Goal: Task Accomplishment & Management: Complete application form

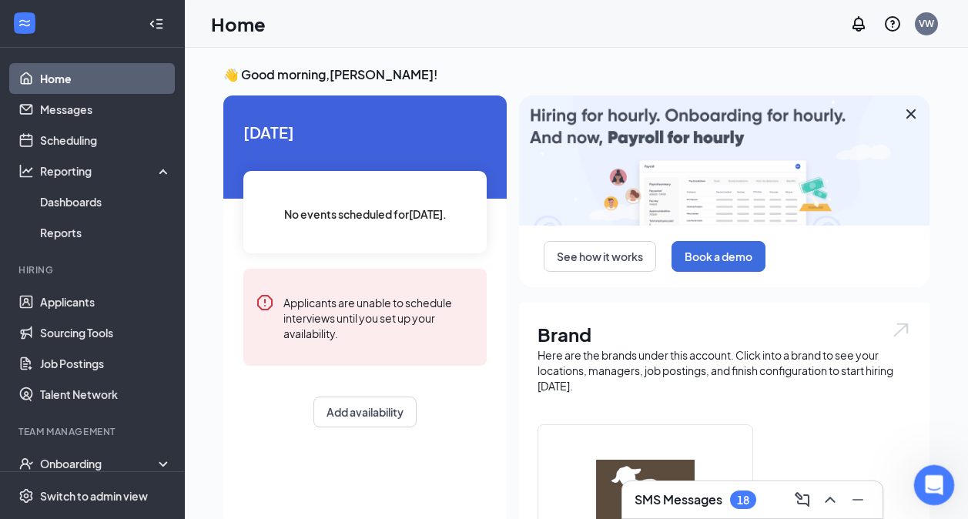
click at [917, 483] on div "Open Intercom Messenger" at bounding box center [931, 482] width 51 height 51
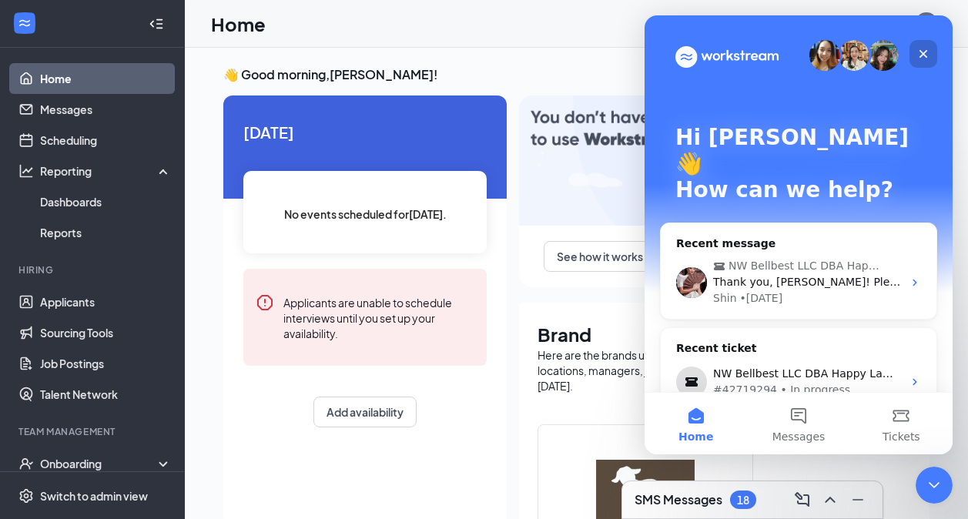
click at [924, 60] on div "Close" at bounding box center [923, 54] width 28 height 28
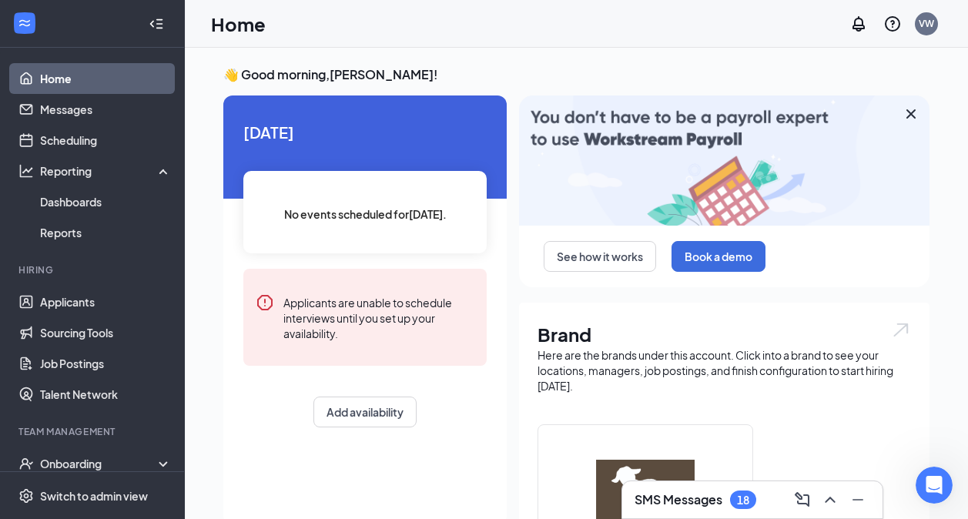
click at [777, 28] on div "Home VW" at bounding box center [576, 24] width 783 height 48
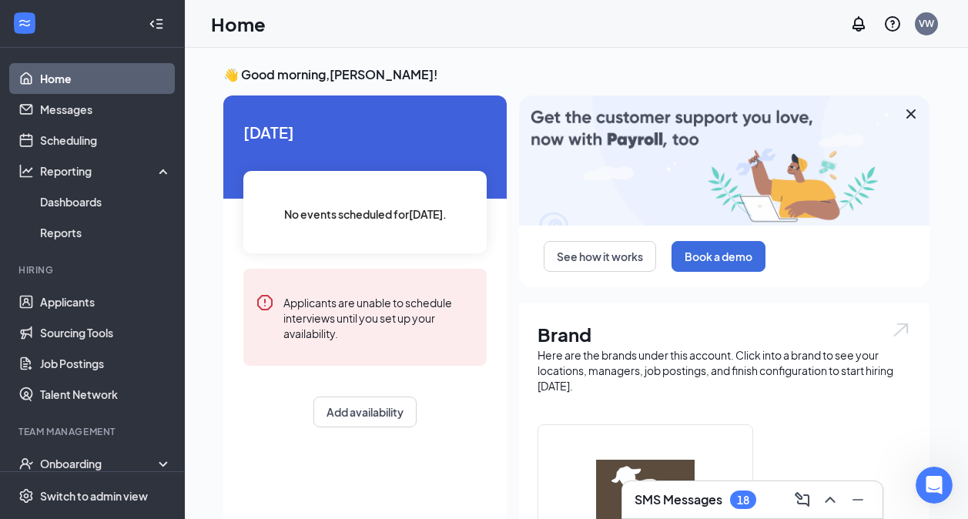
click at [641, 27] on div "Home VW" at bounding box center [576, 24] width 783 height 48
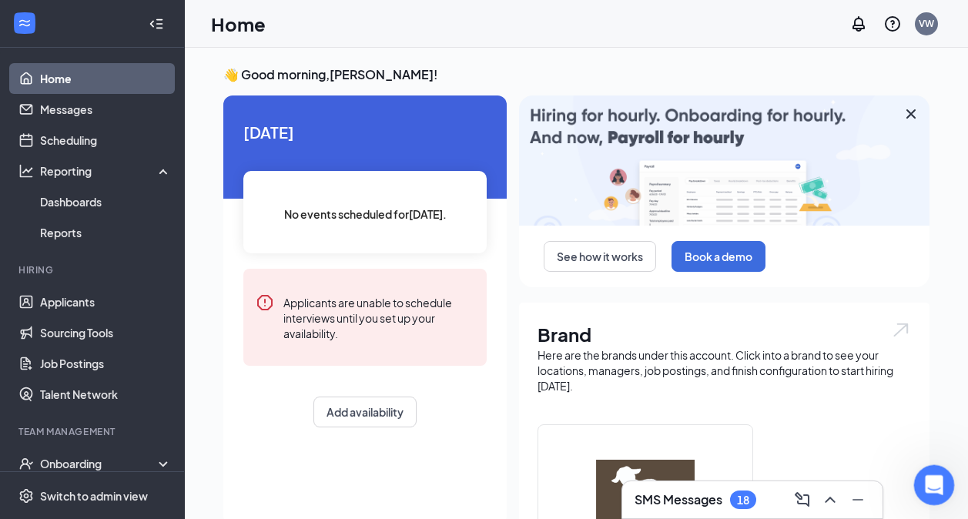
click at [928, 492] on div "Open Intercom Messenger" at bounding box center [931, 482] width 51 height 51
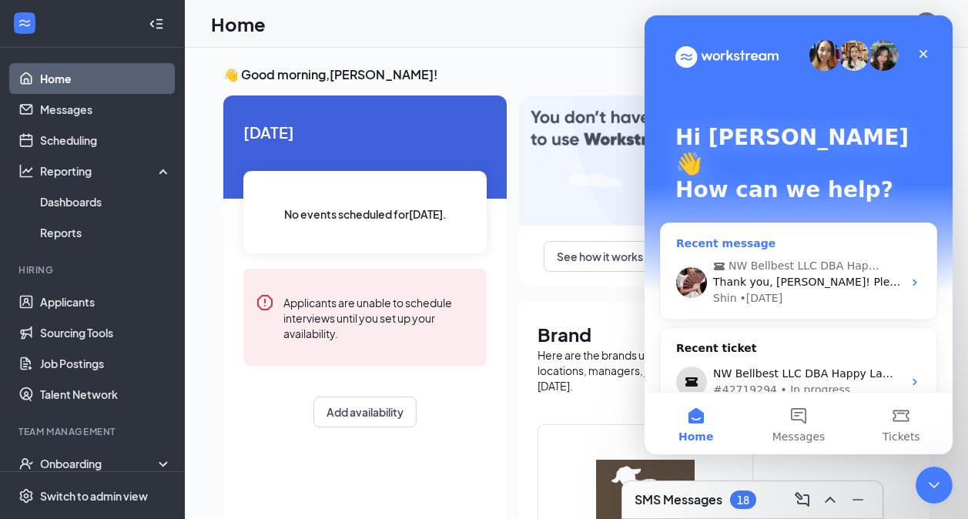
click at [863, 290] on div "Shin • [DATE]" at bounding box center [807, 298] width 189 height 16
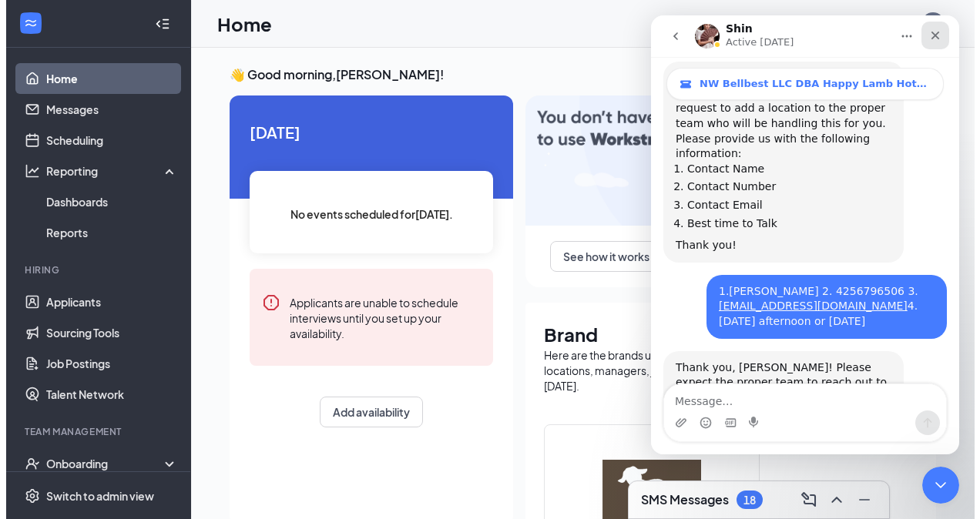
scroll to position [1000, 0]
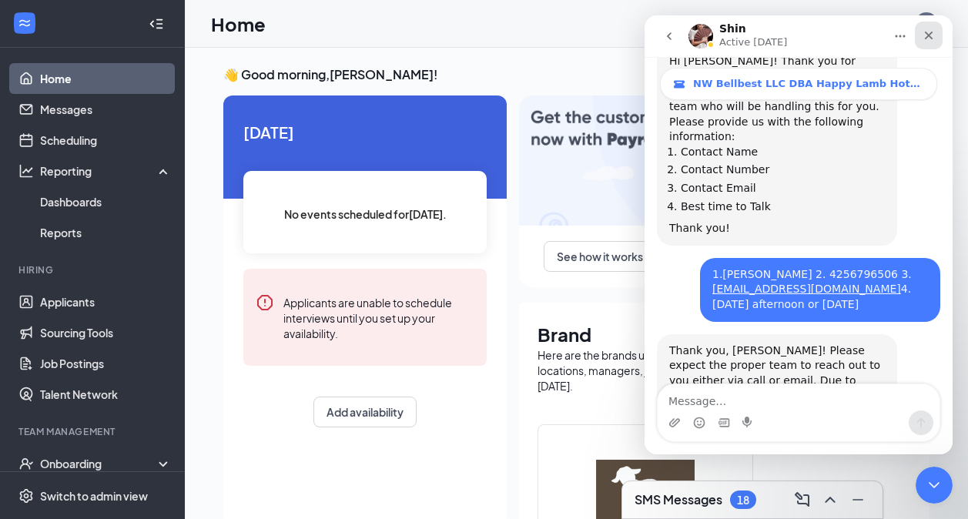
click at [933, 41] on icon "Close" at bounding box center [929, 35] width 12 height 12
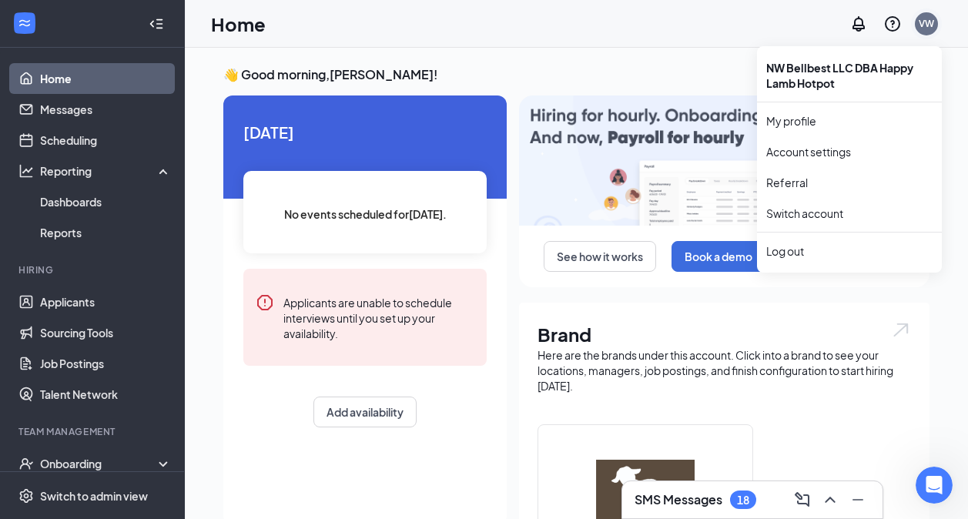
click at [923, 21] on div "VW" at bounding box center [926, 23] width 15 height 13
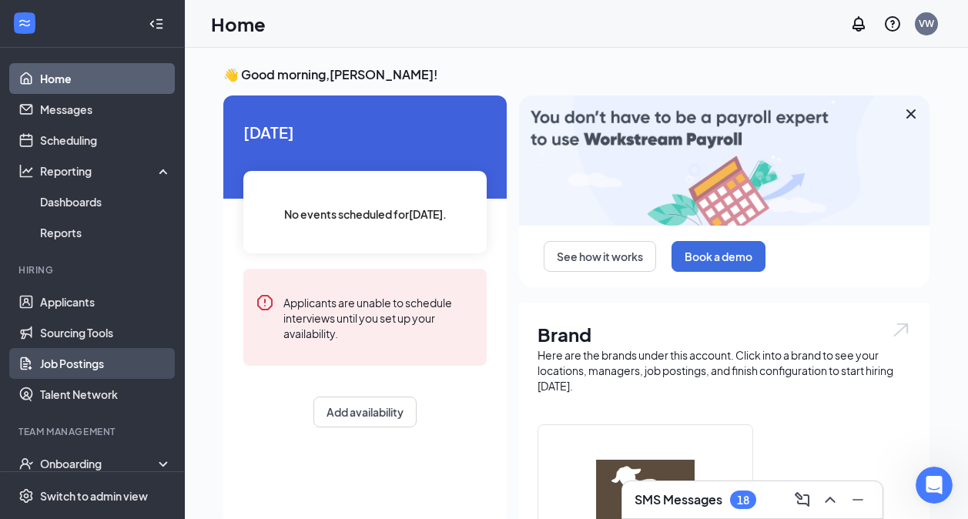
click at [100, 353] on link "Job Postings" at bounding box center [106, 363] width 132 height 31
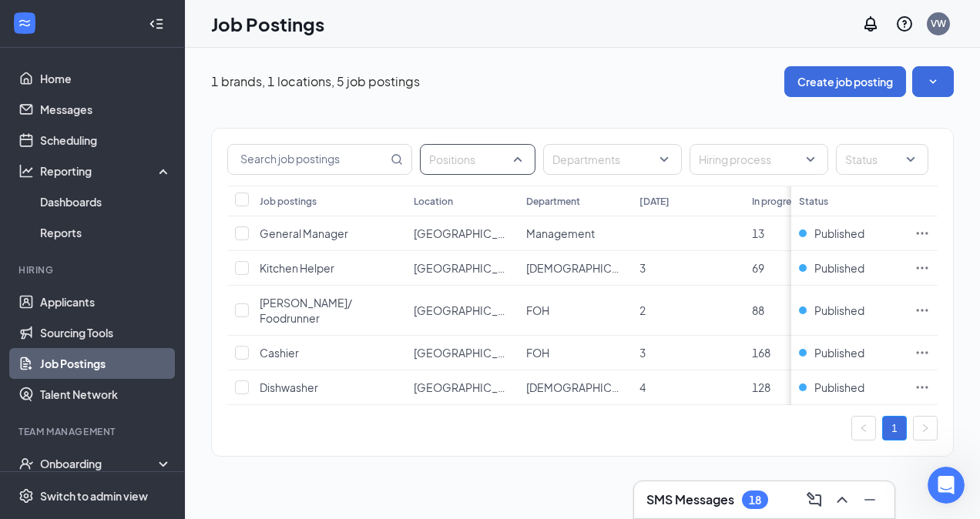
click at [461, 159] on div at bounding box center [470, 159] width 92 height 25
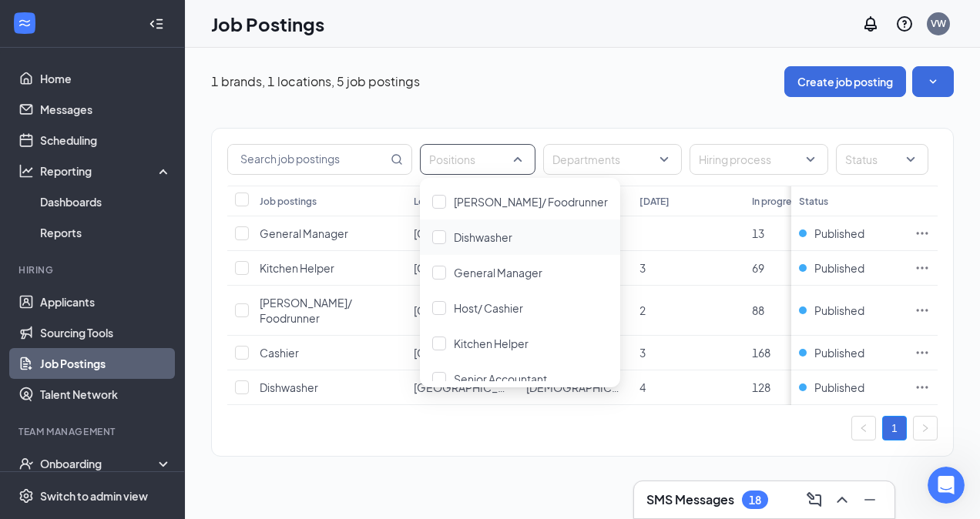
scroll to position [51, 0]
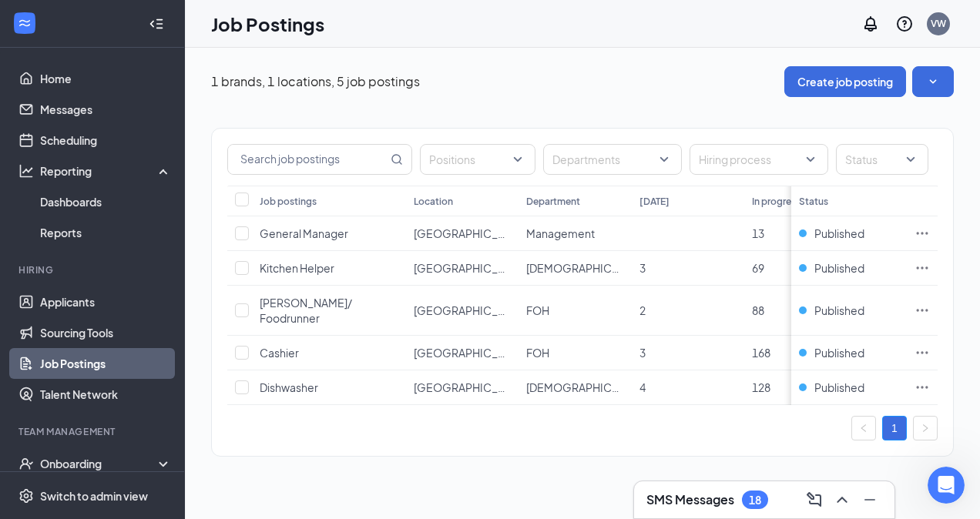
click at [563, 69] on div "1 brands, 1 locations, 5 job postings Create job posting" at bounding box center [582, 81] width 742 height 31
click at [844, 75] on button "Create job posting" at bounding box center [845, 81] width 122 height 31
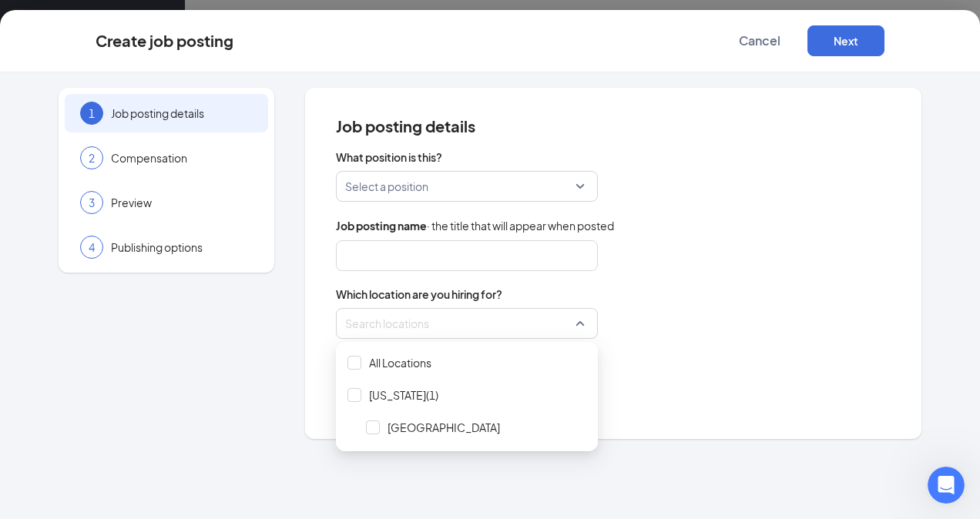
click at [408, 324] on div at bounding box center [462, 323] width 233 height 25
click at [621, 302] on div "Which location are you hiring for? Search locations" at bounding box center [613, 312] width 554 height 52
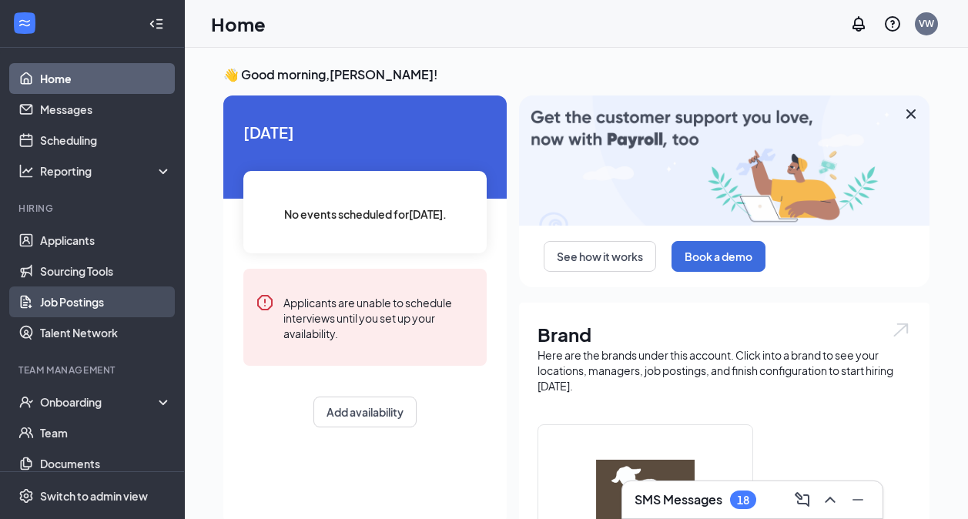
click at [122, 295] on link "Job Postings" at bounding box center [106, 301] width 132 height 31
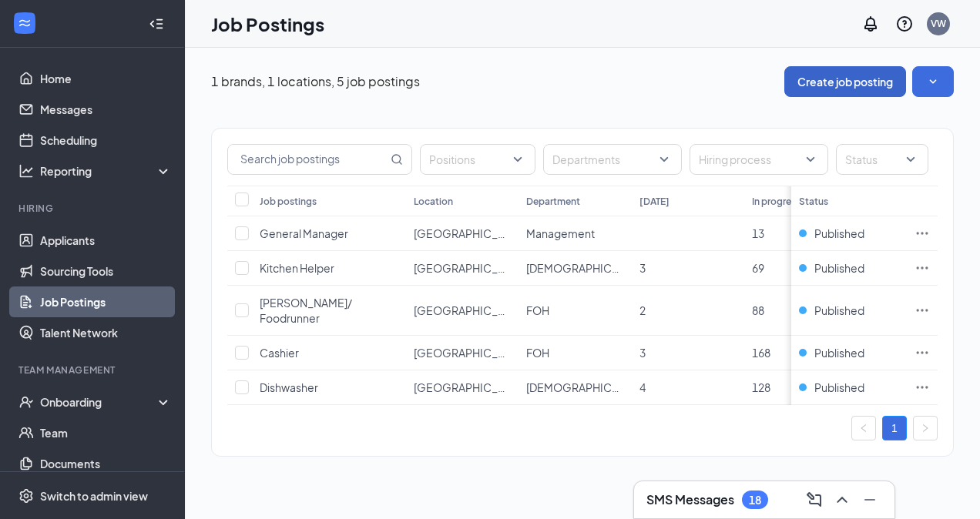
click at [842, 77] on button "Create job posting" at bounding box center [845, 81] width 122 height 31
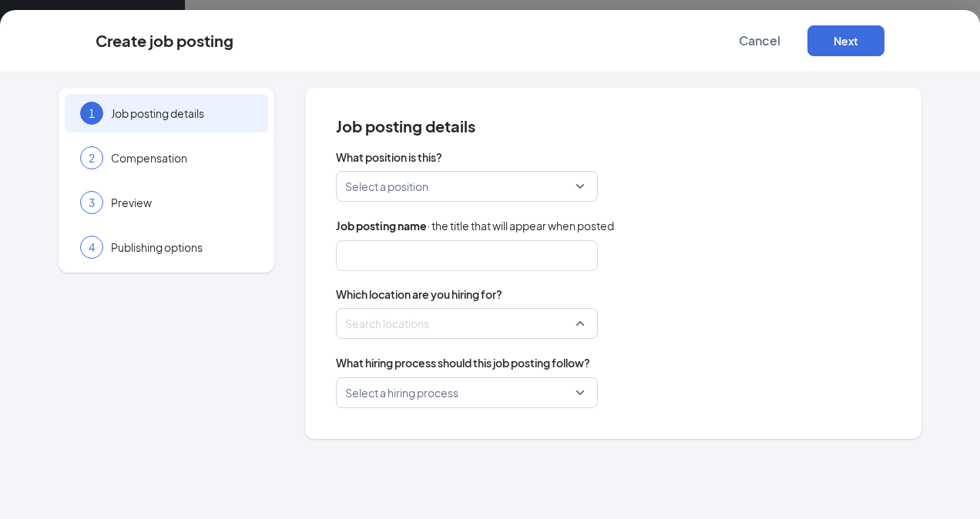
click at [567, 323] on div at bounding box center [462, 323] width 233 height 25
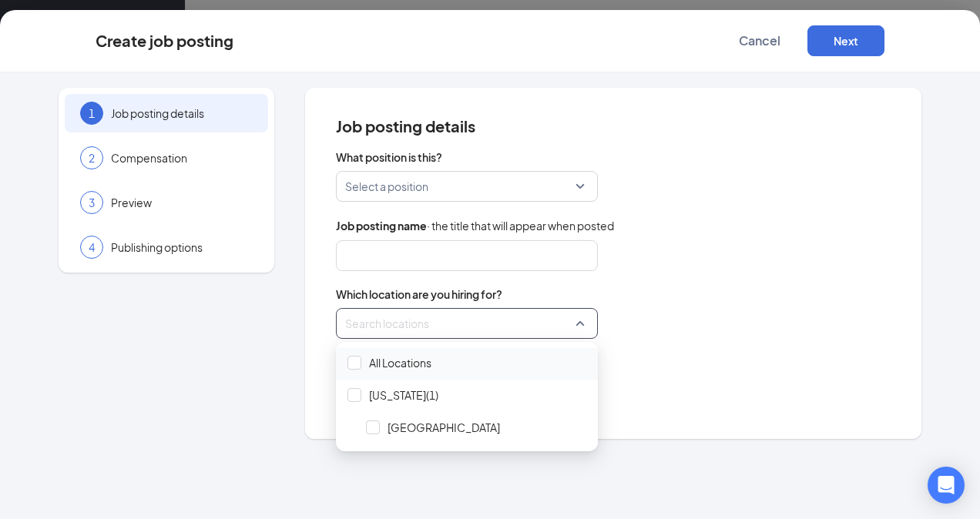
click at [425, 365] on span "All Locations" at bounding box center [400, 362] width 62 height 15
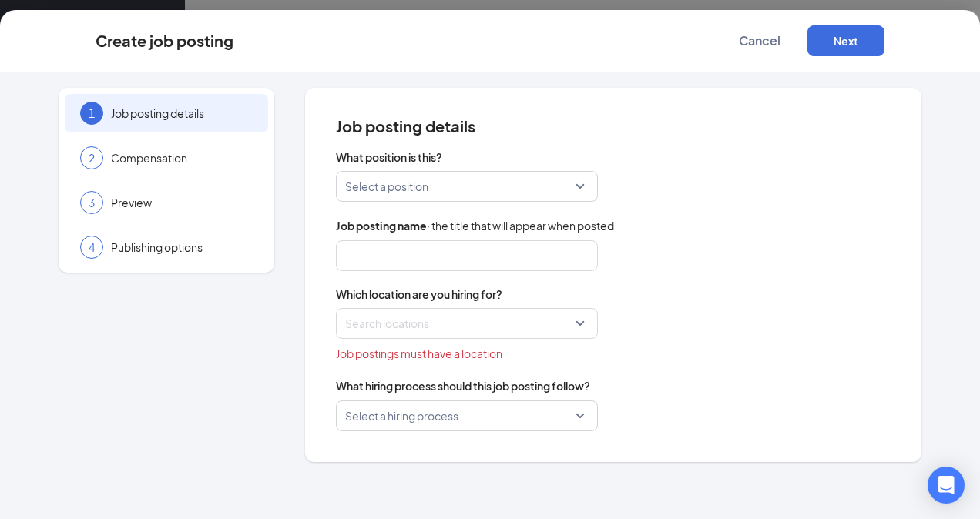
click at [686, 320] on div "Search locations" at bounding box center [613, 323] width 554 height 31
click at [436, 182] on input "search" at bounding box center [461, 186] width 233 height 29
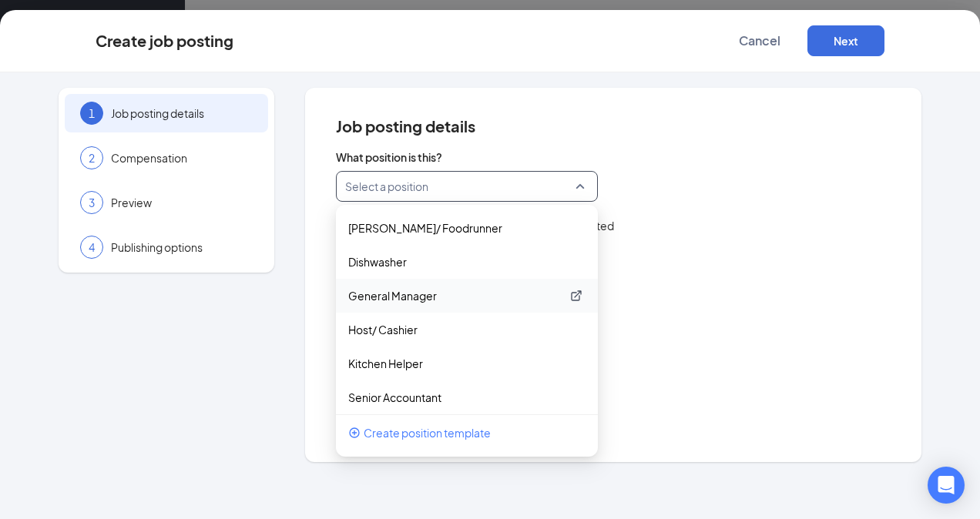
click at [428, 297] on p "General Manager" at bounding box center [454, 295] width 213 height 15
type input "General Manager"
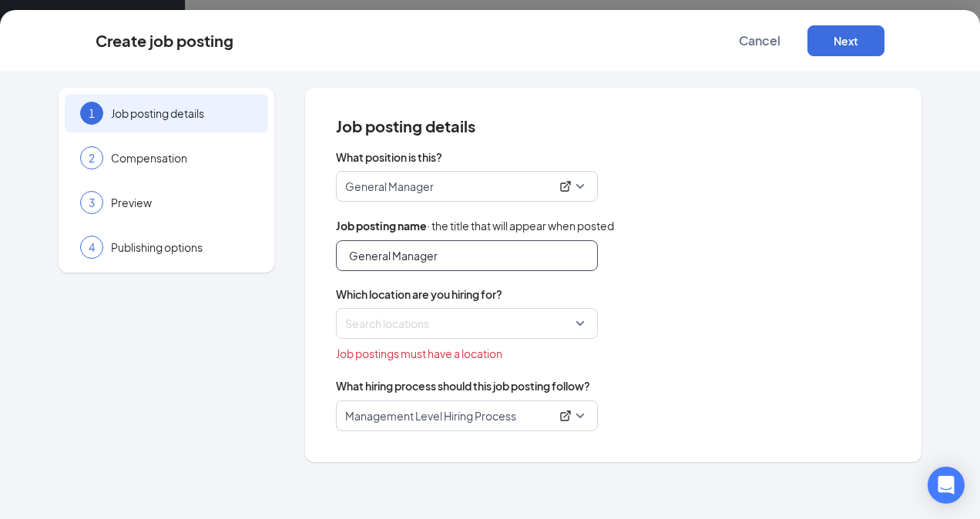
click at [437, 264] on input "General Manager" at bounding box center [467, 255] width 262 height 31
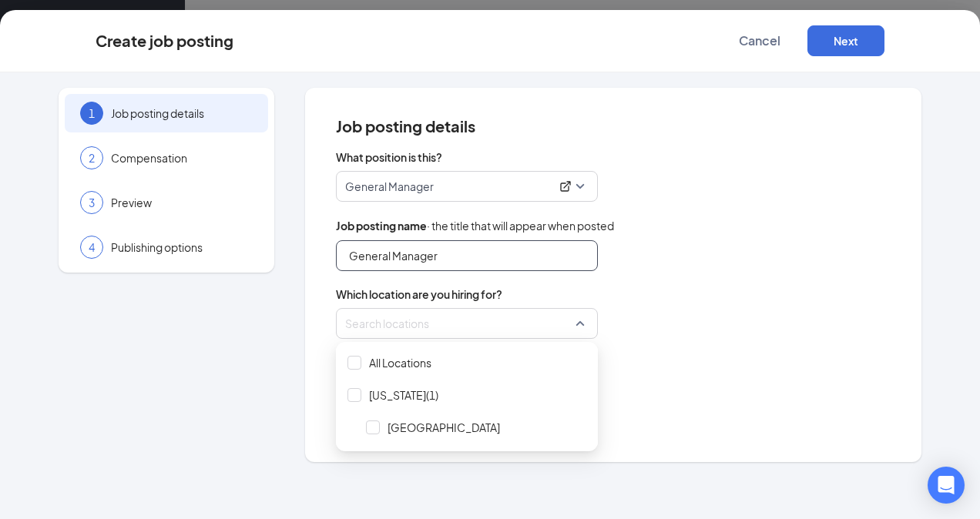
click at [446, 327] on div at bounding box center [462, 323] width 233 height 25
click at [419, 419] on span "[GEOGRAPHIC_DATA]" at bounding box center [475, 427] width 231 height 29
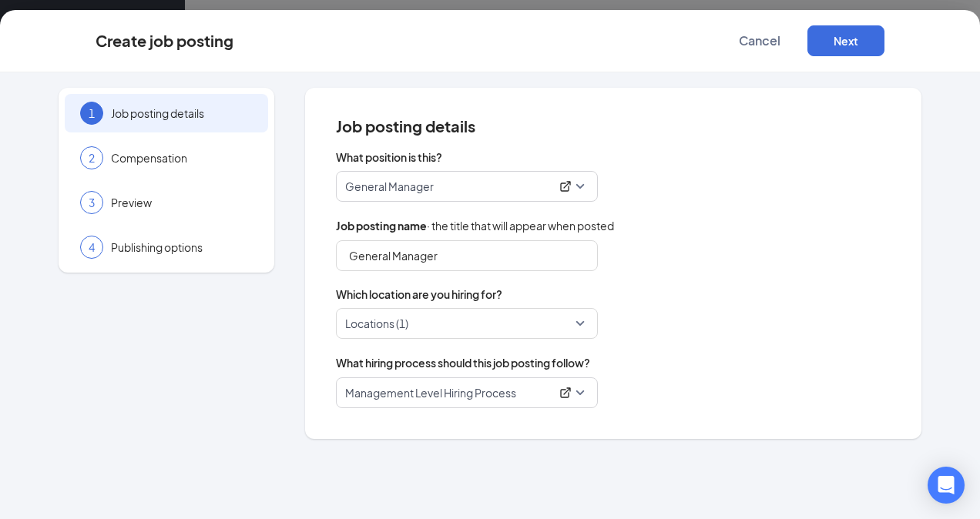
click at [644, 342] on div "What position is this? General Manager 252484 229776 249778 [PERSON_NAME]/ Food…" at bounding box center [613, 278] width 554 height 259
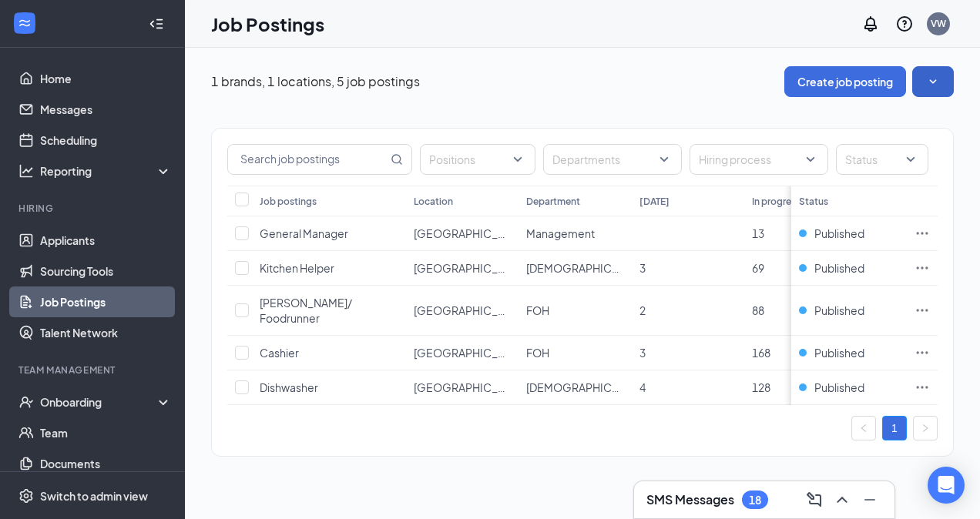
click at [933, 82] on icon "SmallChevronDown" at bounding box center [932, 81] width 7 height 4
click at [654, 122] on div "Positions Departments Hiring process Status Job postings Location Department [D…" at bounding box center [582, 284] width 742 height 375
click at [471, 153] on div at bounding box center [470, 159] width 92 height 25
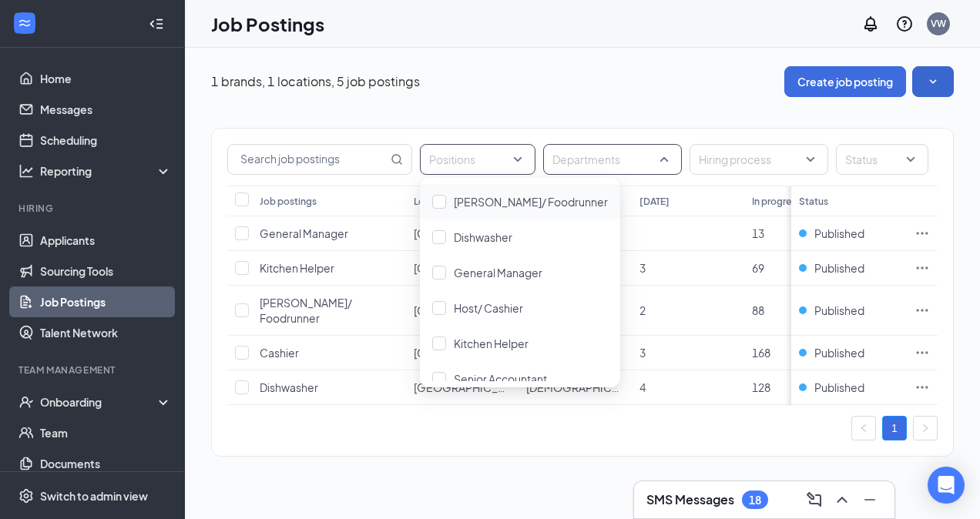
drag, startPoint x: 656, startPoint y: 146, endPoint x: 664, endPoint y: 170, distance: 25.1
click at [657, 149] on div "Departments" at bounding box center [612, 159] width 139 height 31
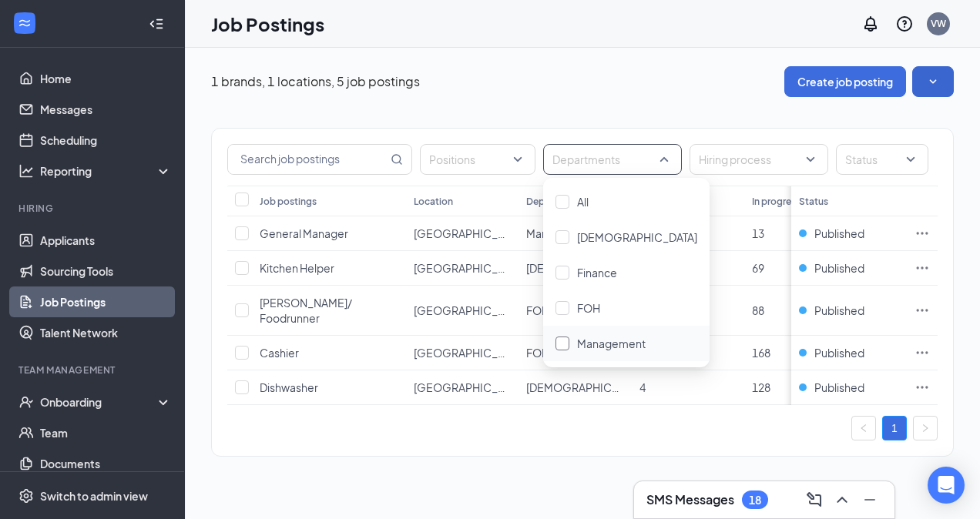
click at [614, 345] on span "Management" at bounding box center [611, 344] width 69 height 14
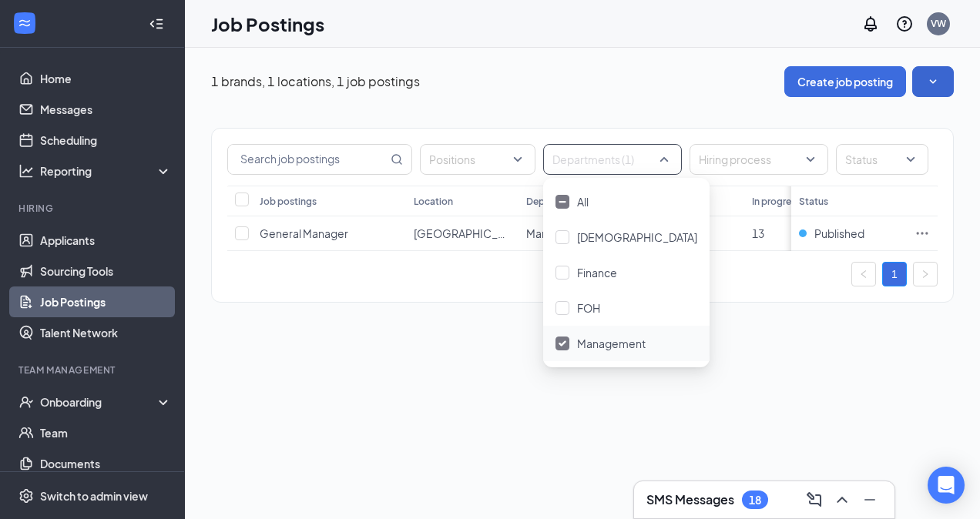
click at [475, 318] on div "Positions Departments (1) Hiring process Status Job postings Location Departmen…" at bounding box center [582, 207] width 742 height 221
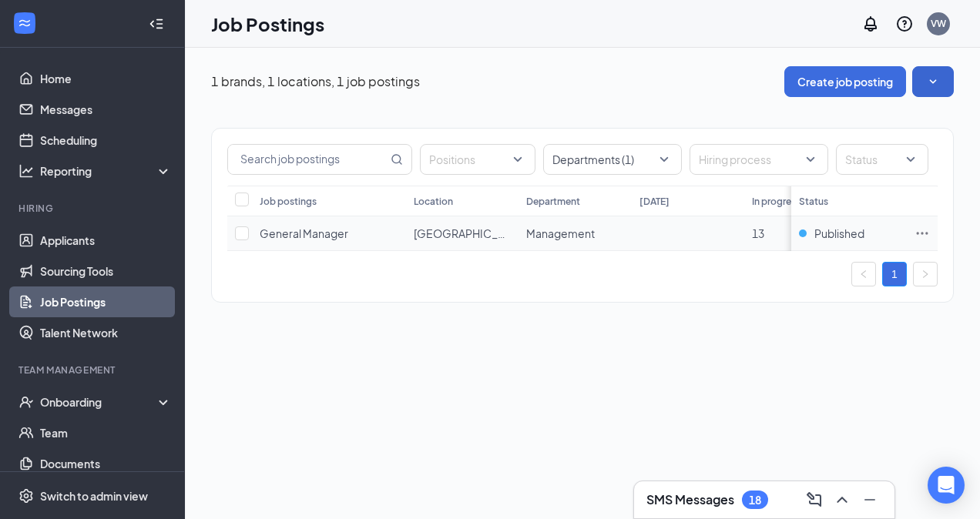
click at [927, 231] on icon "Ellipses" at bounding box center [921, 233] width 15 height 15
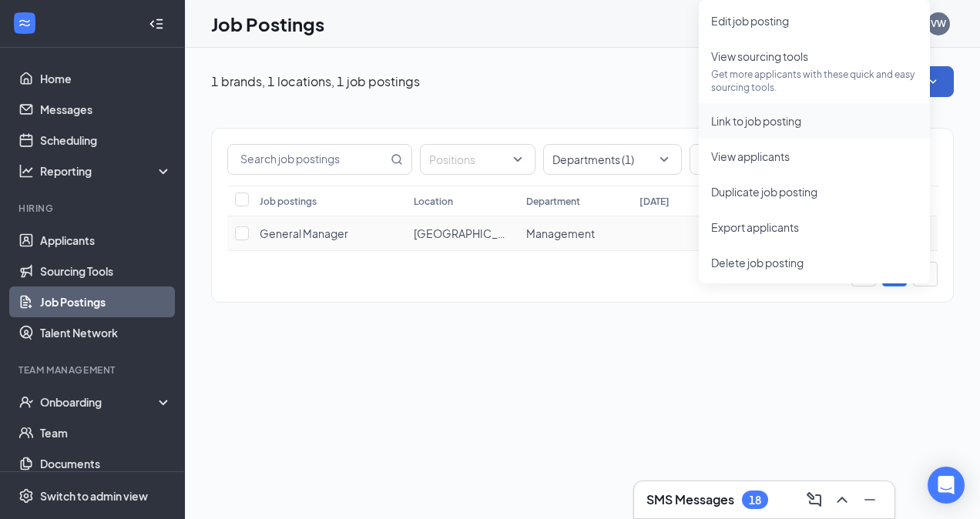
click at [741, 119] on span "Link to job posting" at bounding box center [756, 121] width 90 height 14
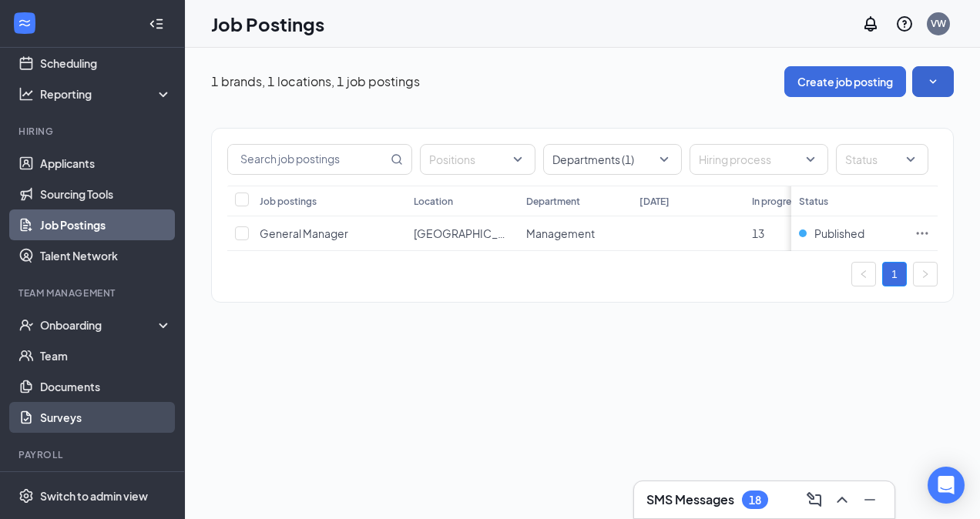
scroll to position [114, 0]
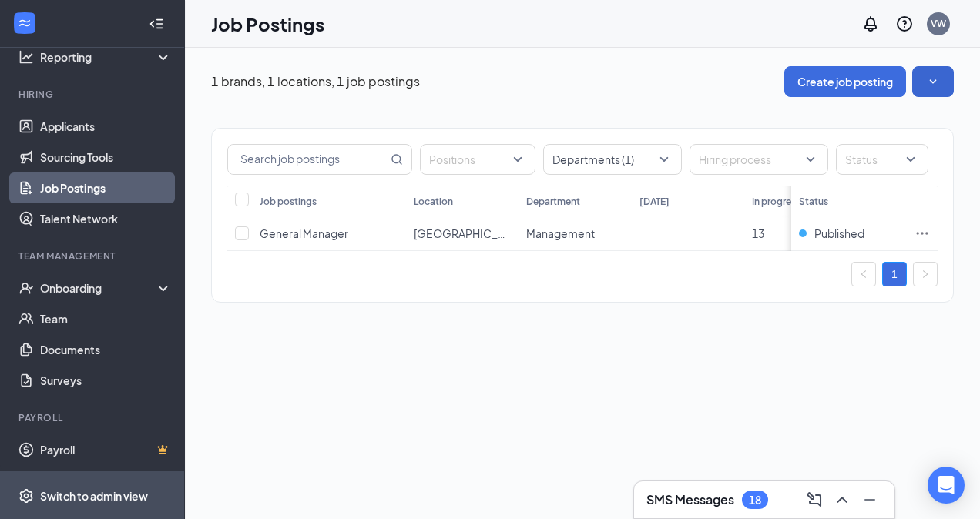
click at [109, 494] on div "Switch to admin view" at bounding box center [94, 495] width 108 height 15
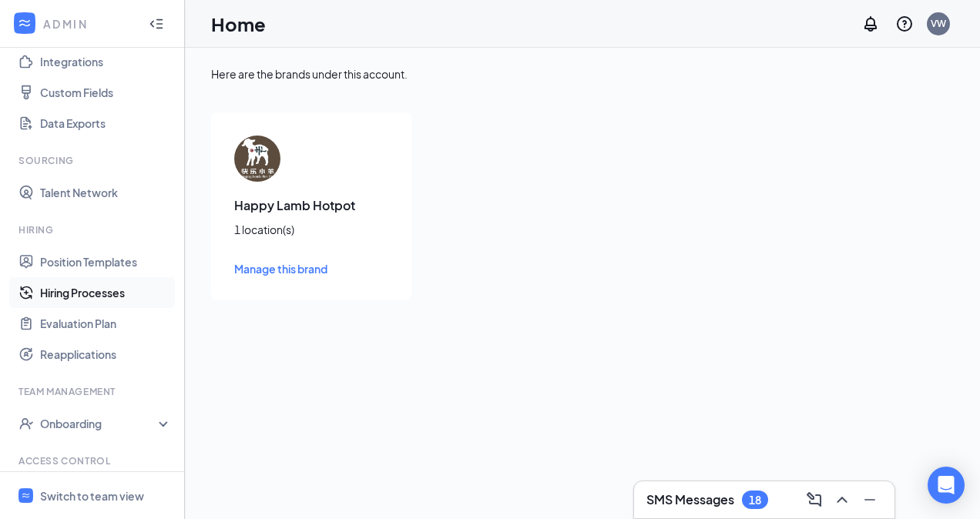
scroll to position [253, 0]
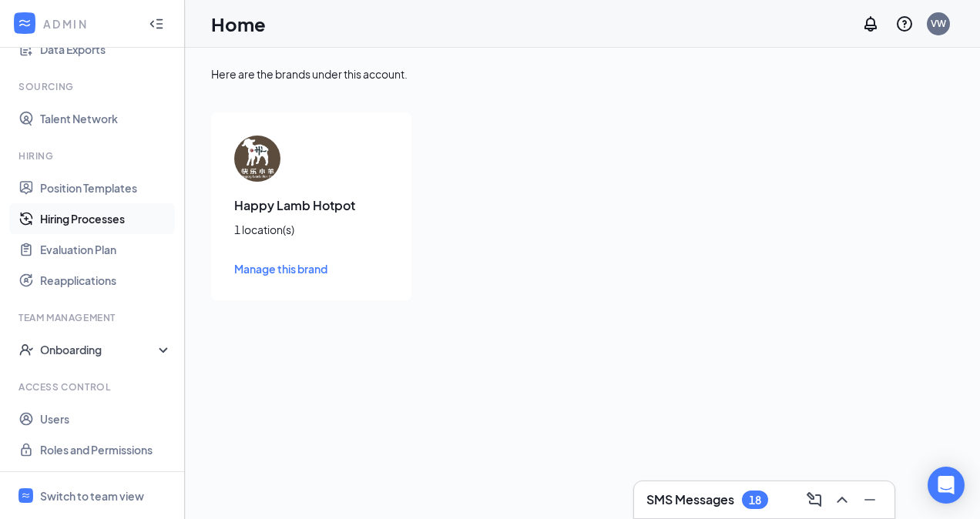
click at [137, 350] on div "Onboarding" at bounding box center [99, 349] width 119 height 15
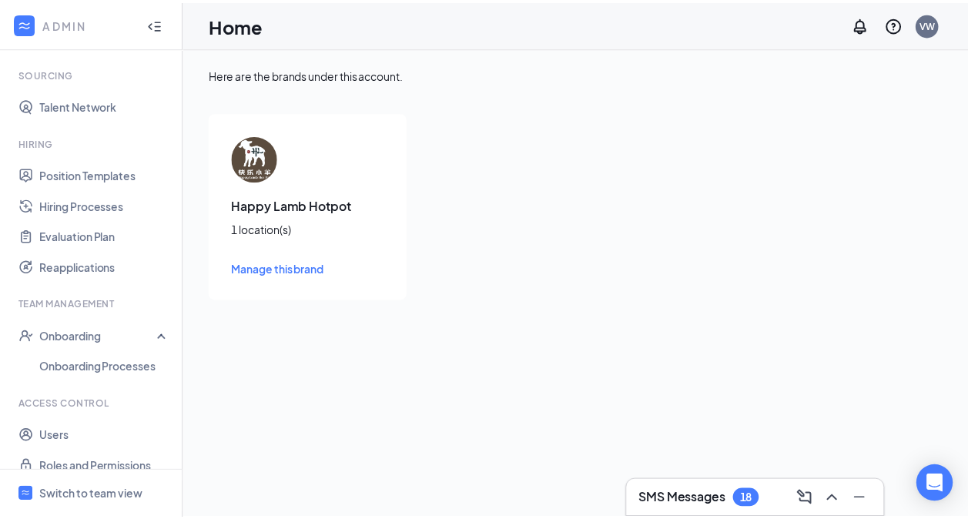
scroll to position [283, 0]
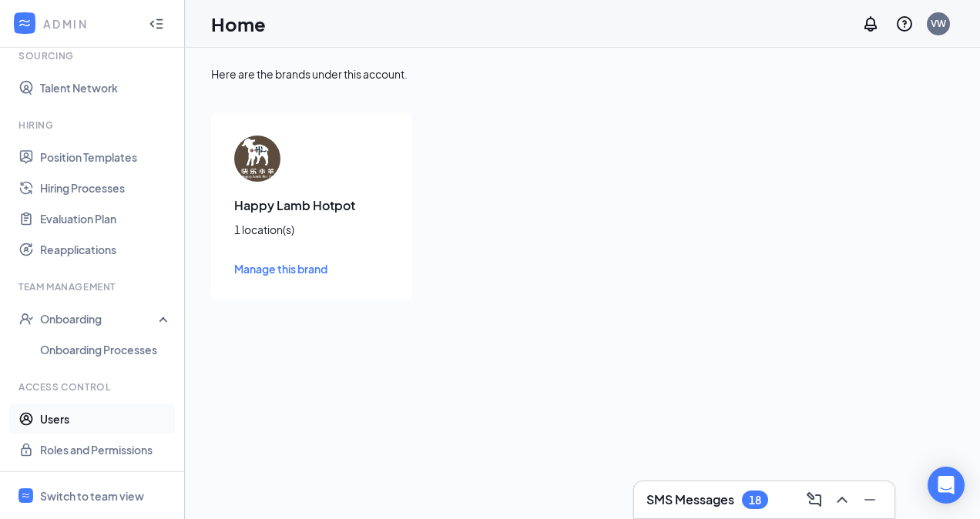
click at [55, 415] on link "Users" at bounding box center [106, 419] width 132 height 31
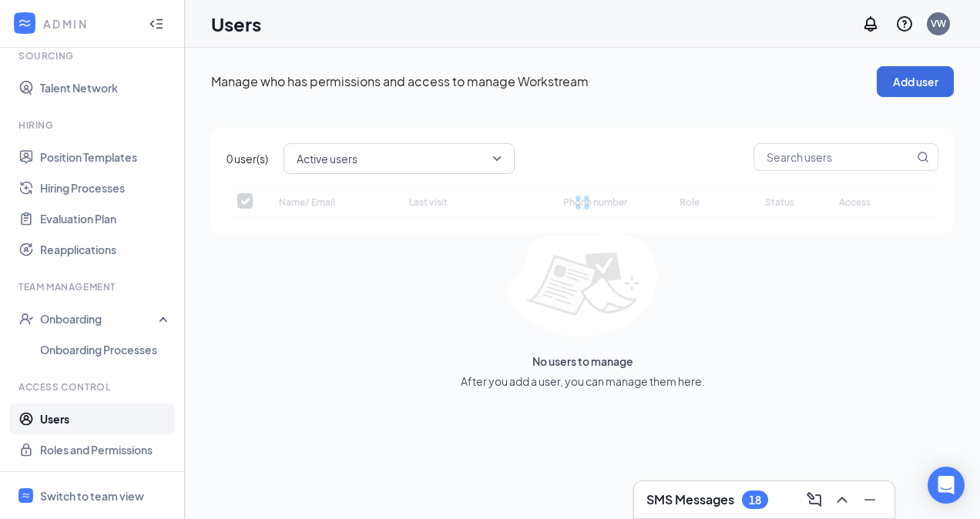
checkbox input "false"
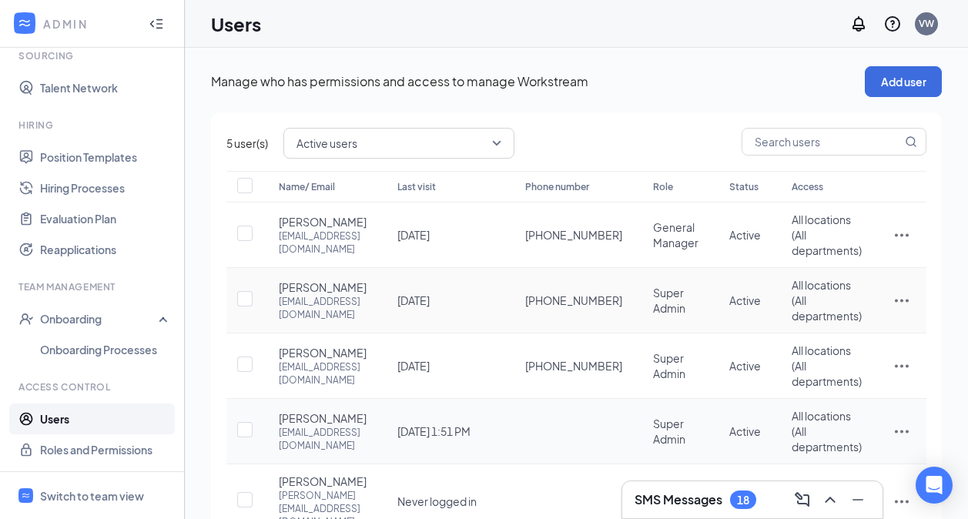
scroll to position [149, 0]
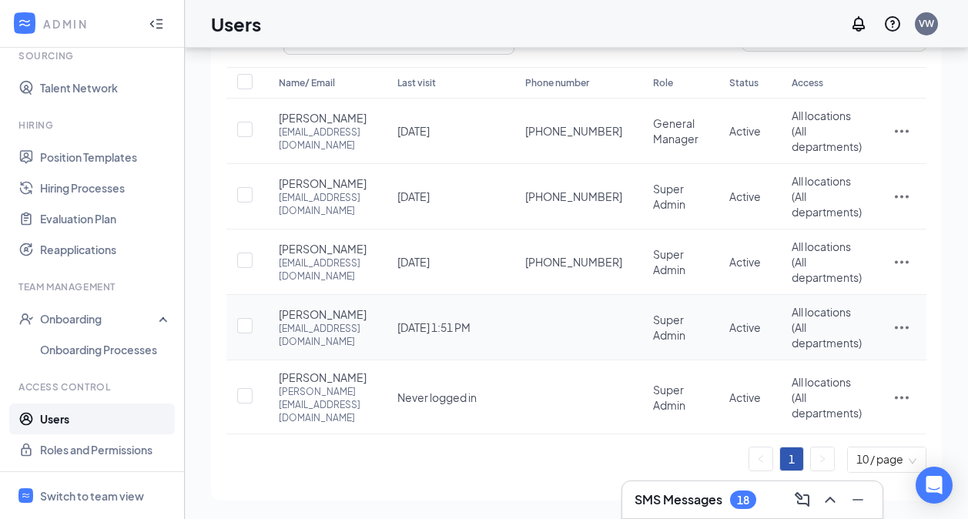
click at [906, 330] on icon "ActionsIcon" at bounding box center [902, 328] width 14 height 3
click at [407, 464] on ul "1 10 / page" at bounding box center [576, 460] width 700 height 26
click at [89, 488] on div "Switch to team view" at bounding box center [92, 495] width 104 height 15
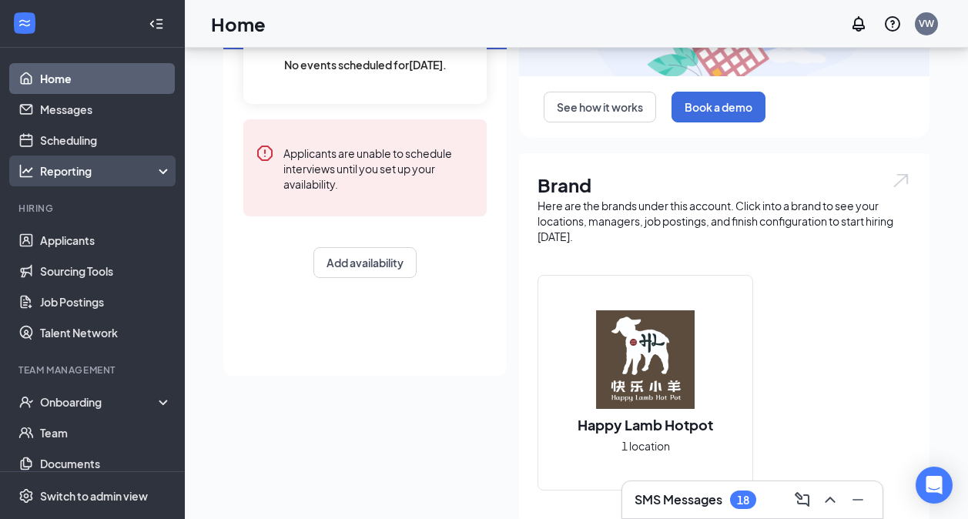
click at [145, 169] on div "Reporting" at bounding box center [106, 170] width 132 height 15
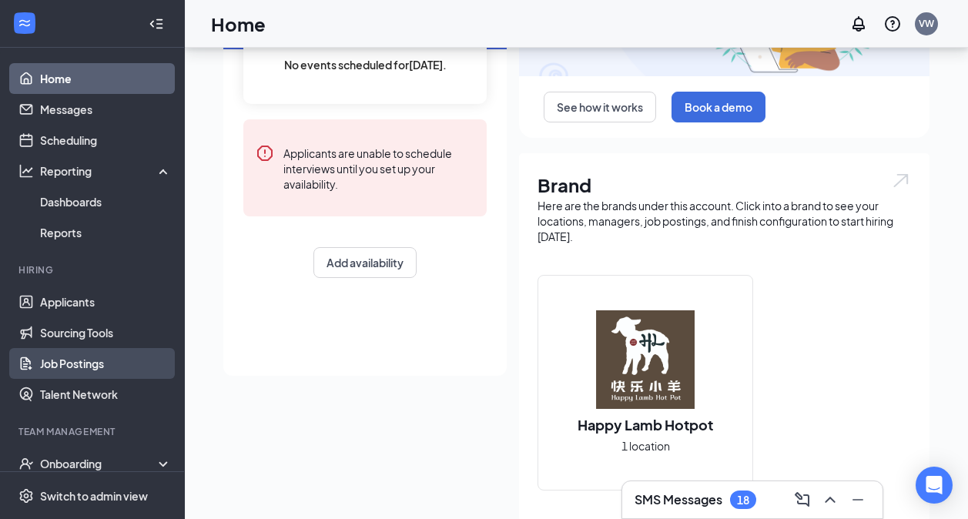
click at [110, 365] on link "Job Postings" at bounding box center [106, 363] width 132 height 31
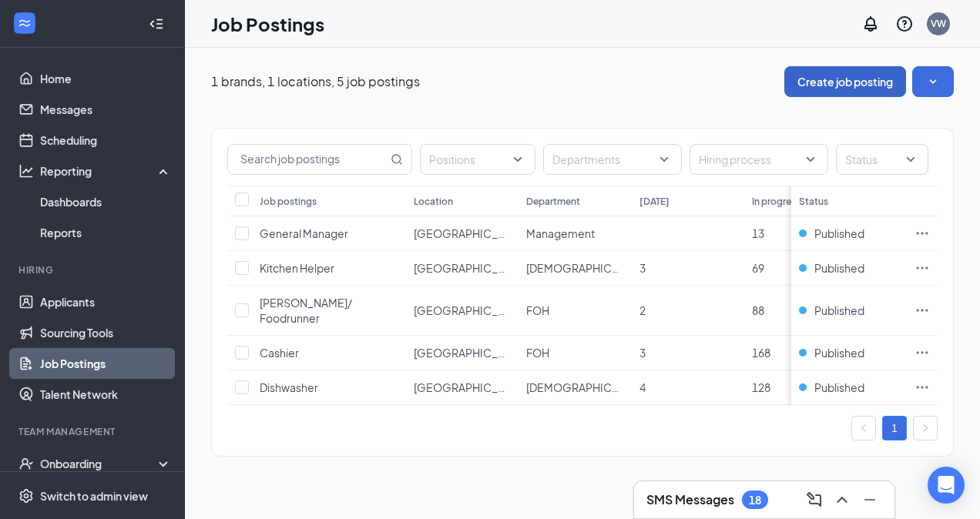
click at [859, 78] on button "Create job posting" at bounding box center [845, 81] width 122 height 31
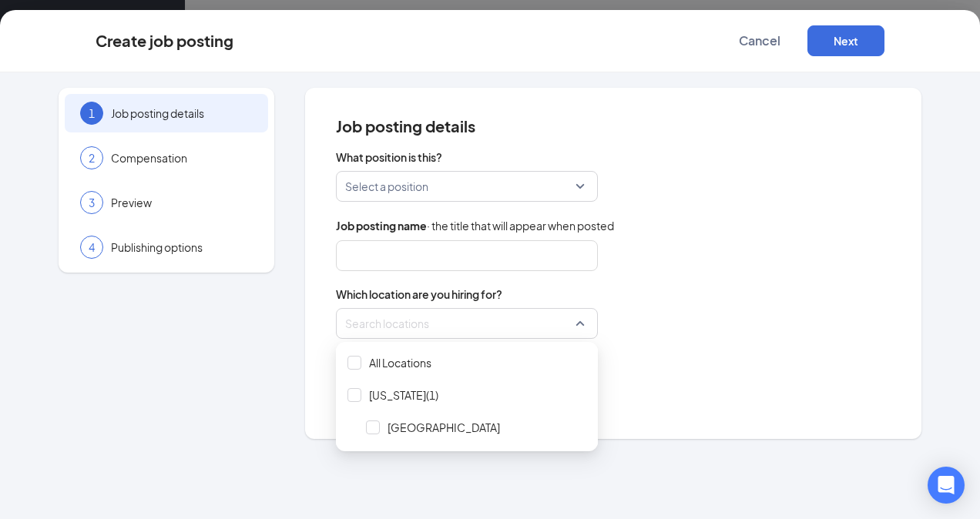
click at [511, 326] on div at bounding box center [462, 323] width 233 height 25
click at [441, 253] on input "text" at bounding box center [467, 255] width 262 height 31
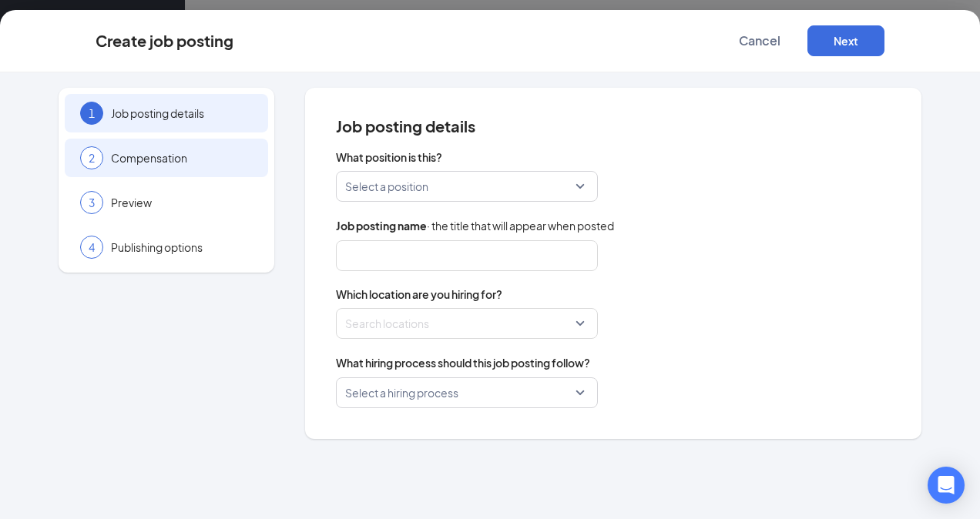
click at [194, 166] on div "2 Compensation" at bounding box center [166, 158] width 203 height 39
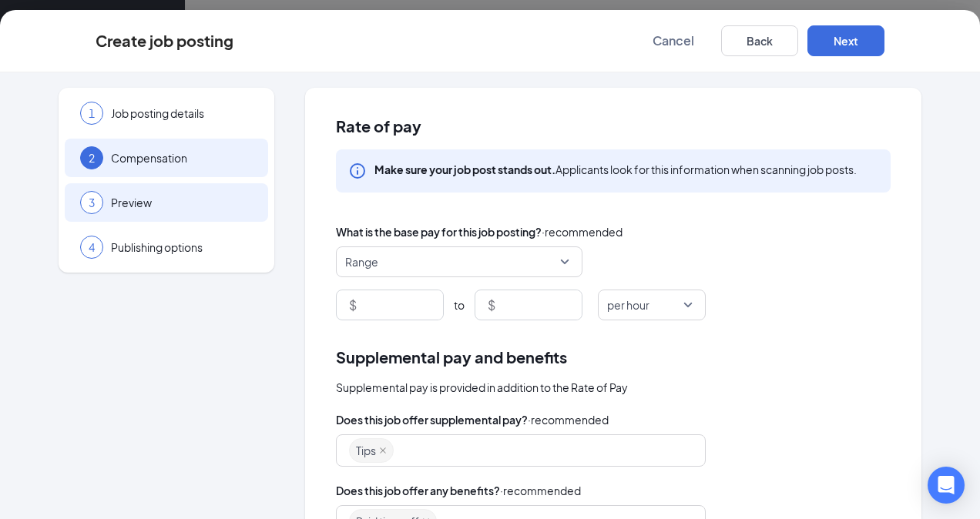
click at [95, 212] on div "3 Preview" at bounding box center [166, 202] width 203 height 39
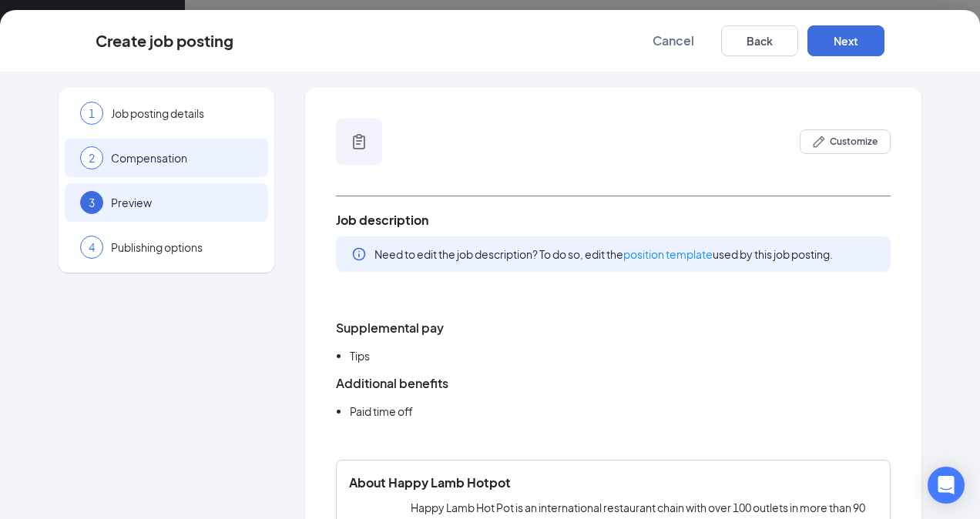
click at [103, 165] on div "2 Compensation" at bounding box center [166, 158] width 203 height 39
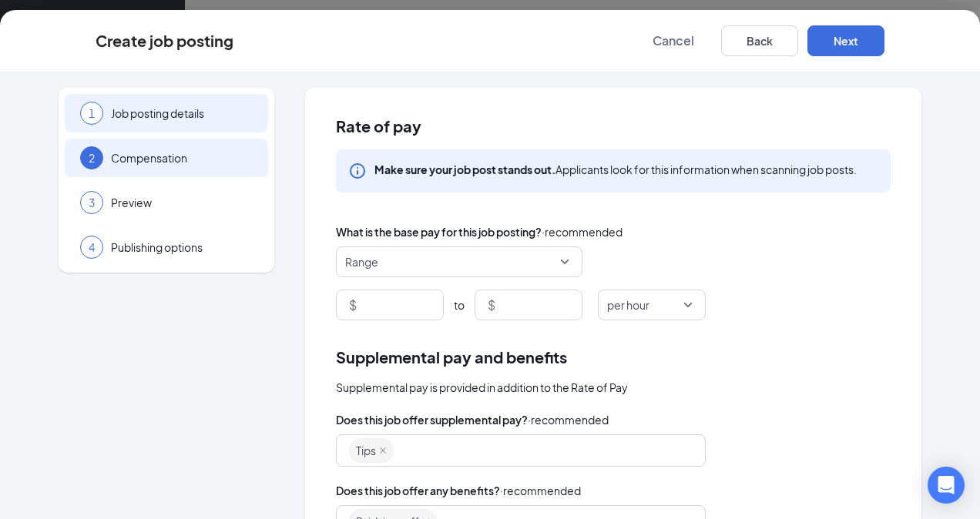
click at [128, 113] on span "Job posting details" at bounding box center [182, 112] width 142 height 15
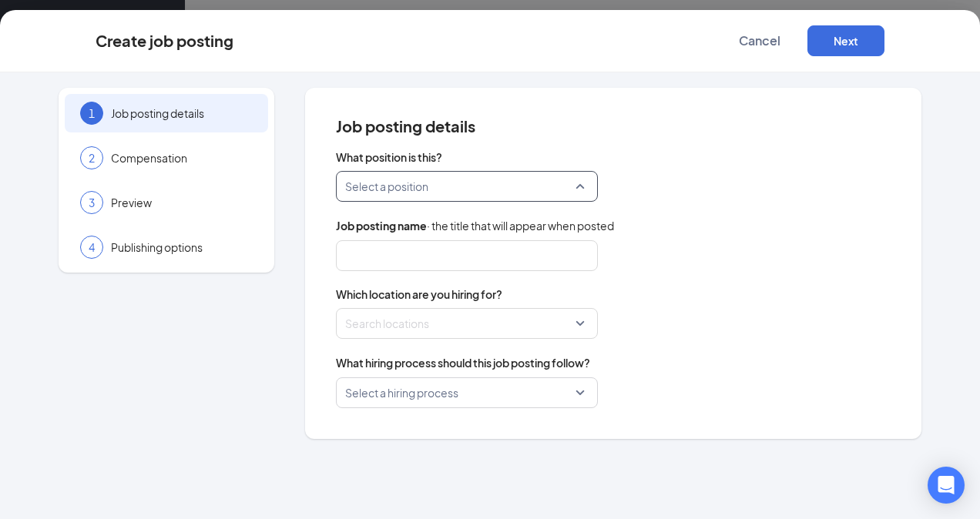
click at [462, 188] on input "search" at bounding box center [461, 186] width 233 height 29
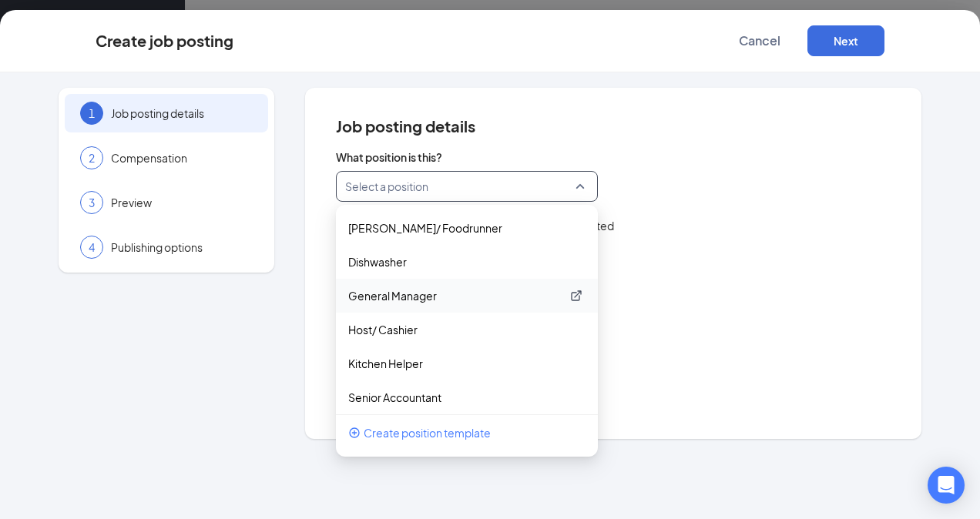
click at [400, 292] on p "General Manager" at bounding box center [454, 295] width 213 height 15
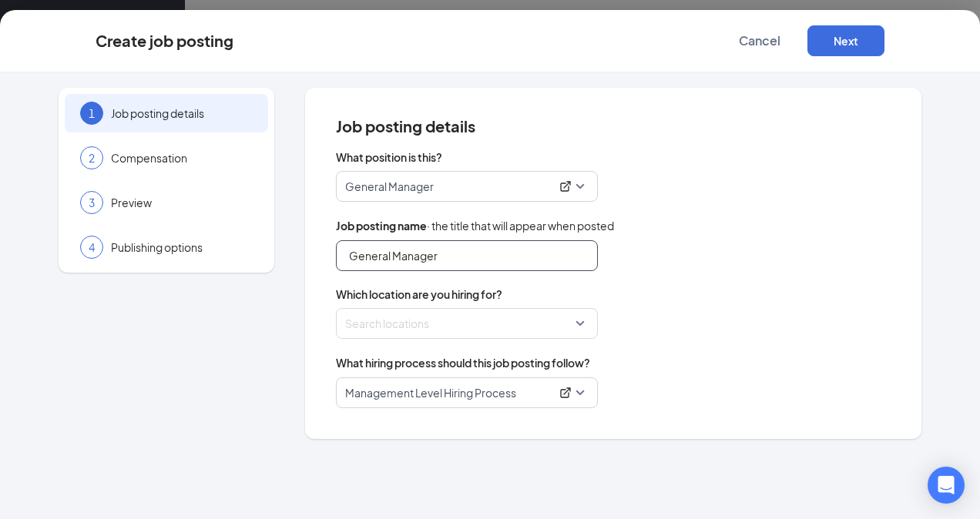
click at [389, 258] on input "General Manager" at bounding box center [467, 255] width 262 height 31
click at [578, 330] on div "Search locations" at bounding box center [467, 323] width 262 height 31
type input "FOH Manager"
drag, startPoint x: 638, startPoint y: 369, endPoint x: 573, endPoint y: 380, distance: 65.7
click at [638, 369] on div "What hiring process should this job posting follow?" at bounding box center [613, 362] width 554 height 17
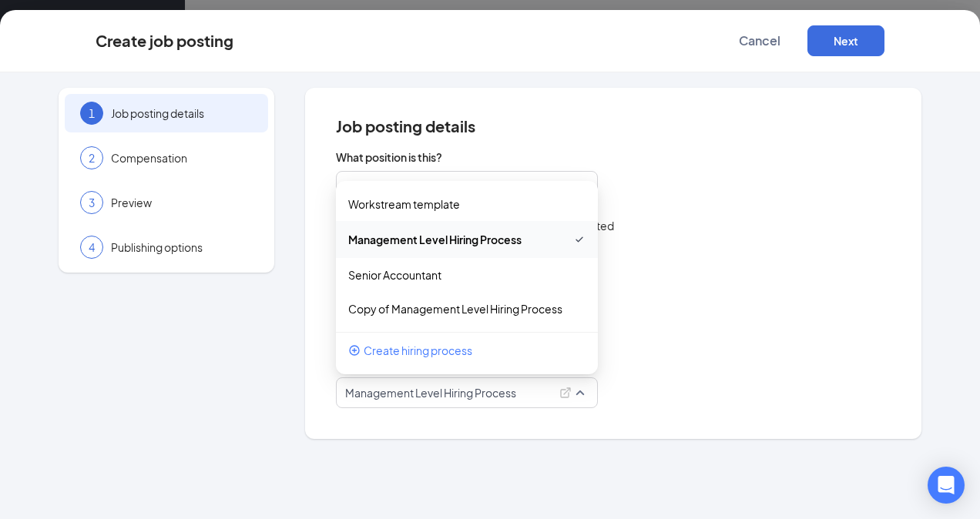
click at [466, 397] on p "Management Level Hiring Process" at bounding box center [447, 392] width 205 height 15
click at [655, 372] on div "What hiring process should this job posting follow? 176128 Management Level Hir…" at bounding box center [613, 381] width 554 height 54
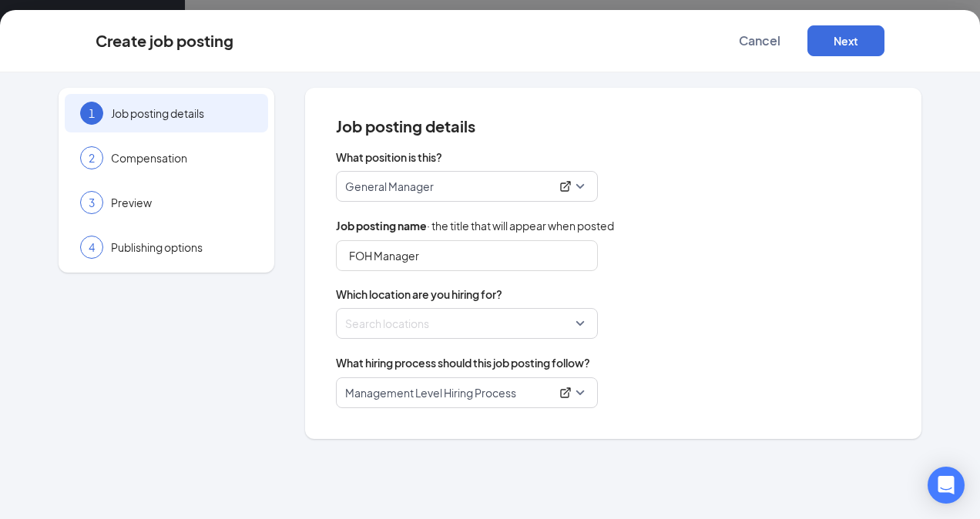
click at [553, 333] on div at bounding box center [462, 323] width 233 height 25
click at [755, 349] on div "What position is this? General Manager 252484 229776 249778 [PERSON_NAME]/ Food…" at bounding box center [613, 278] width 554 height 259
click at [597, 322] on div "Search locations" at bounding box center [467, 323] width 262 height 31
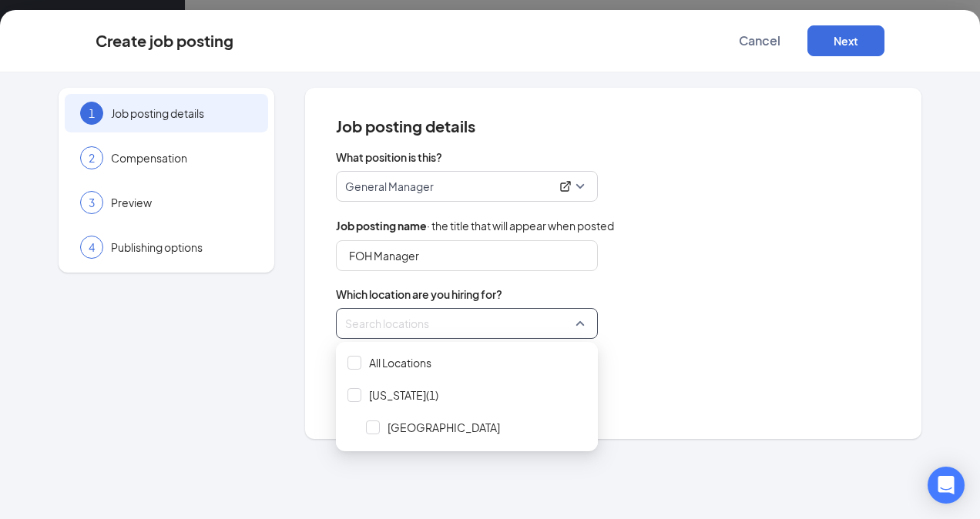
click at [809, 355] on div "What hiring process should this job posting follow?" at bounding box center [613, 362] width 554 height 17
click at [579, 327] on div "Search locations" at bounding box center [467, 323] width 262 height 31
click at [939, 483] on icon "Open Intercom Messenger" at bounding box center [945, 485] width 18 height 20
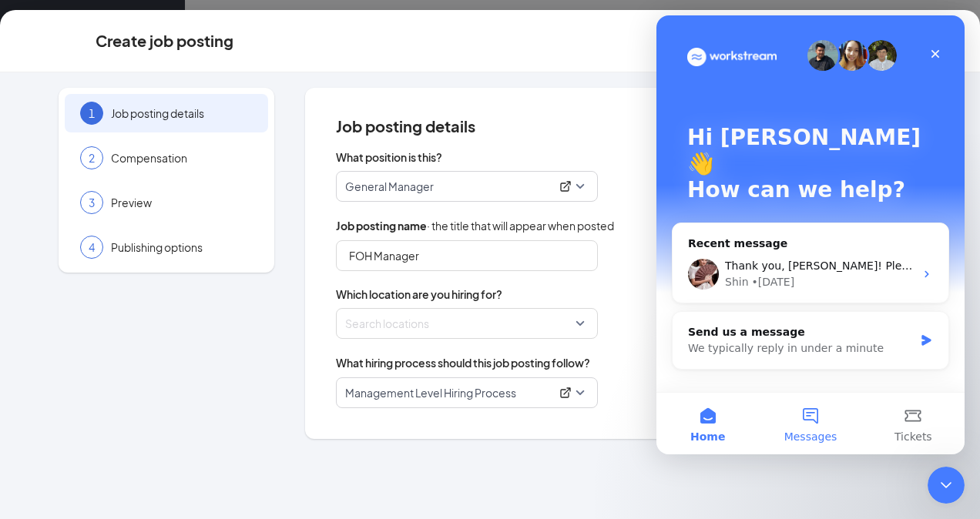
click at [812, 426] on button "Messages" at bounding box center [810, 424] width 102 height 62
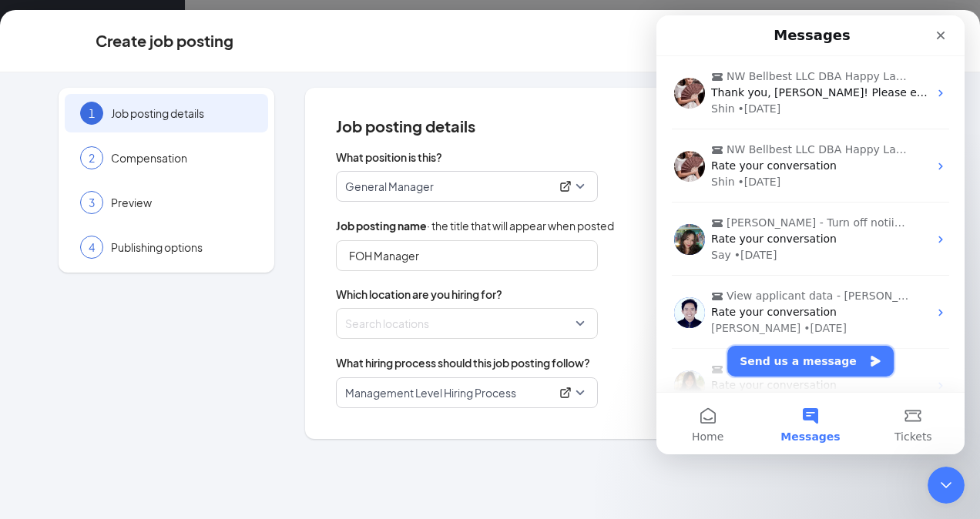
click at [775, 360] on button "Send us a message" at bounding box center [810, 361] width 166 height 31
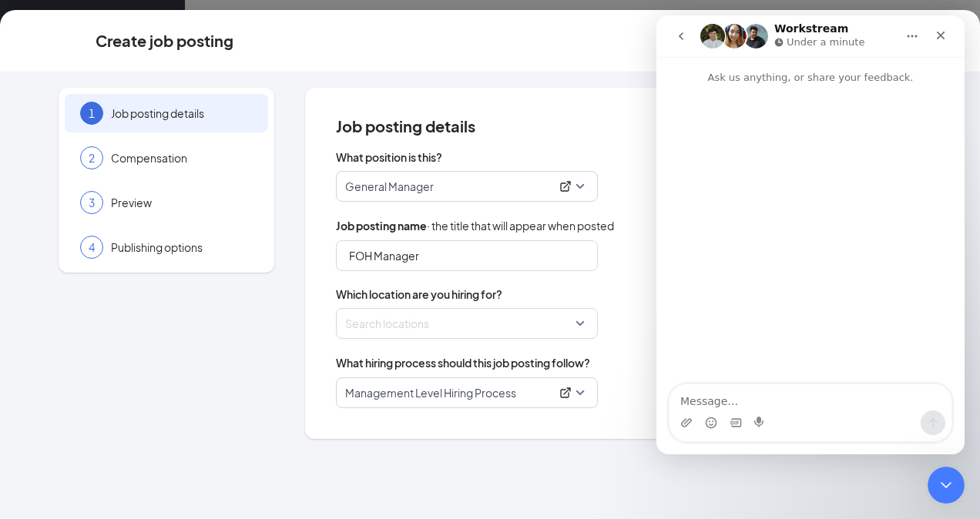
click at [716, 399] on textarea "Message…" at bounding box center [810, 397] width 282 height 26
click at [721, 408] on textarea "Message…" at bounding box center [810, 397] width 282 height 26
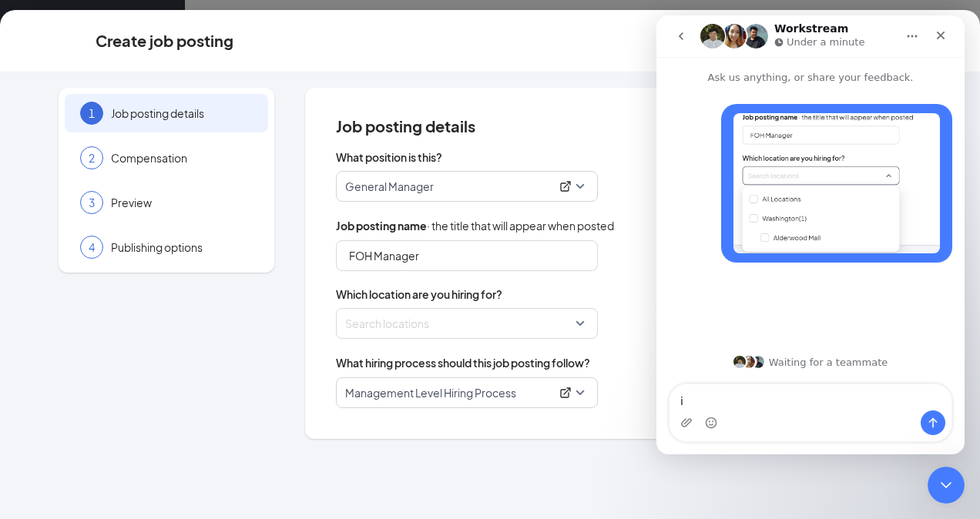
type textarea "i"
type textarea "H"
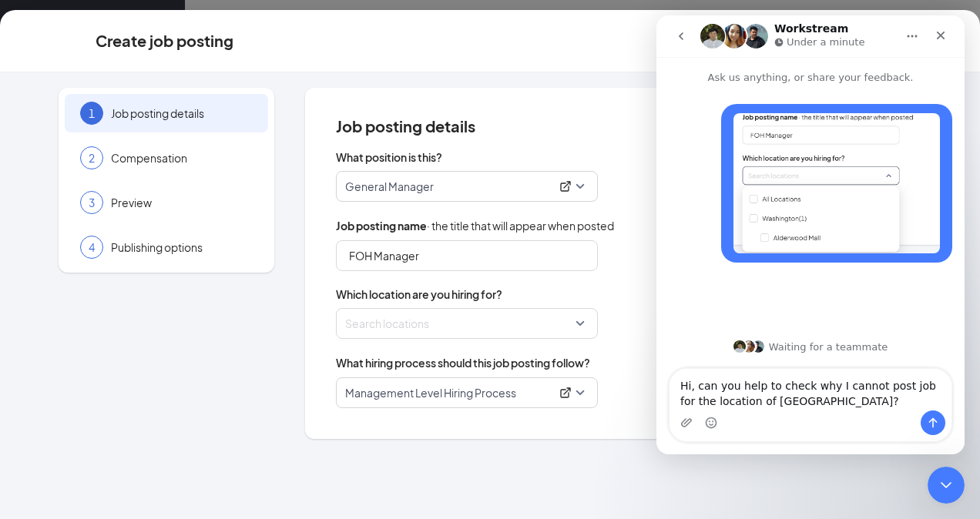
type textarea "Hi, can you help to check why I cannot post job for the location of [GEOGRAPHIC…"
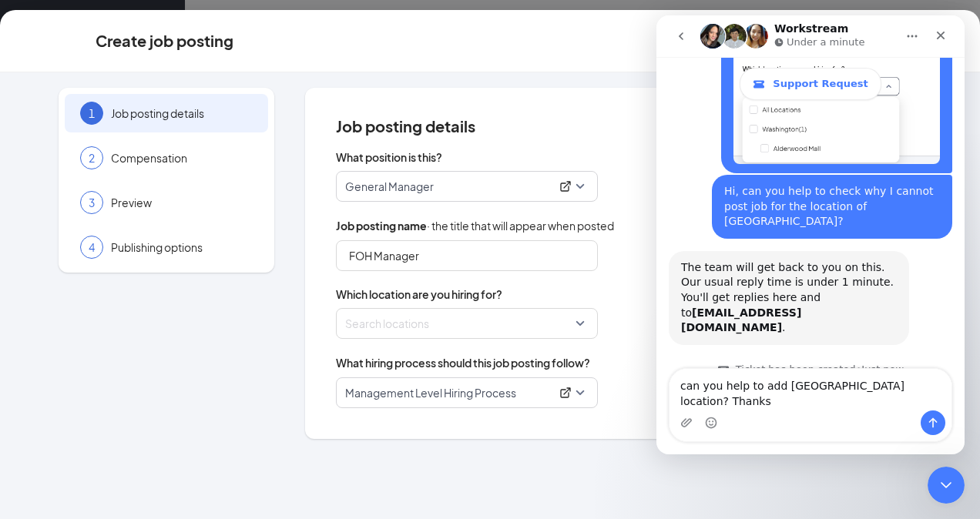
scroll to position [176, 0]
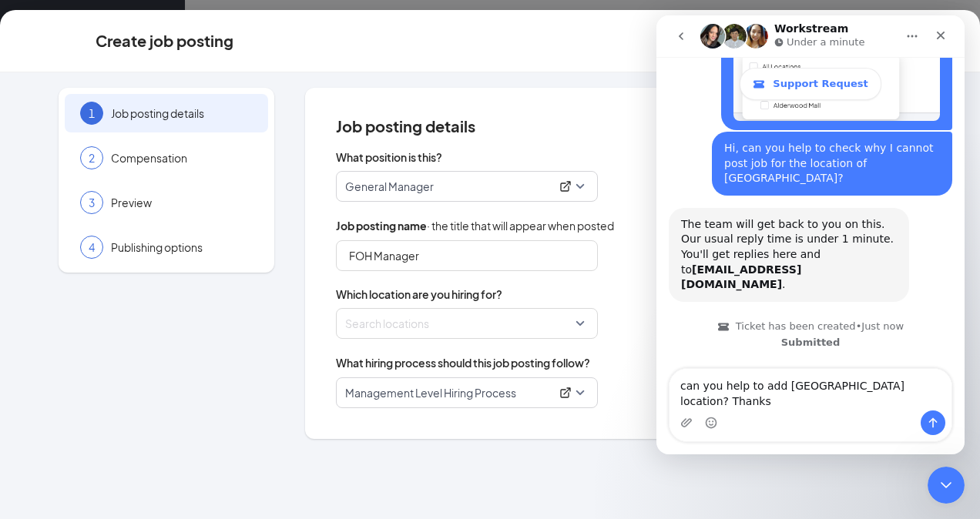
type textarea "can you help to add [GEOGRAPHIC_DATA] location? Thanks"
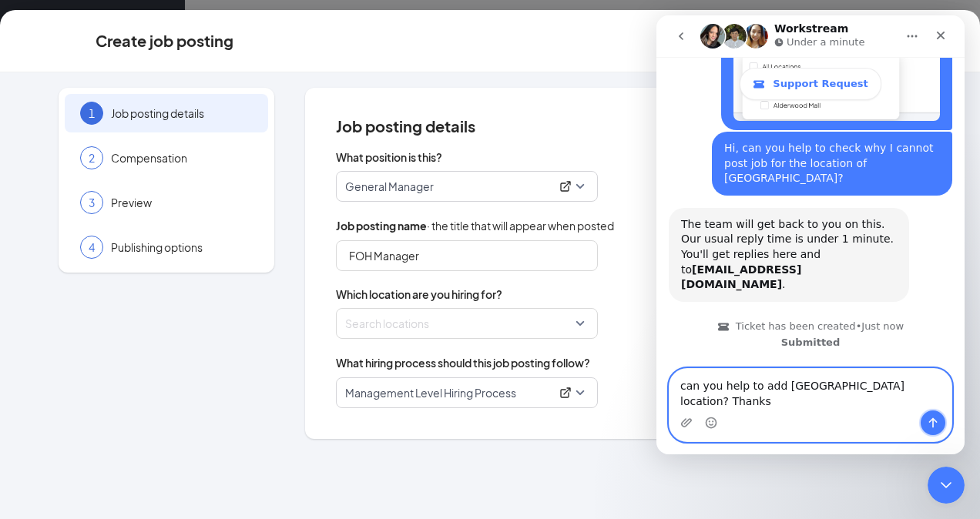
click at [936, 423] on icon "Send a message…" at bounding box center [932, 423] width 12 height 12
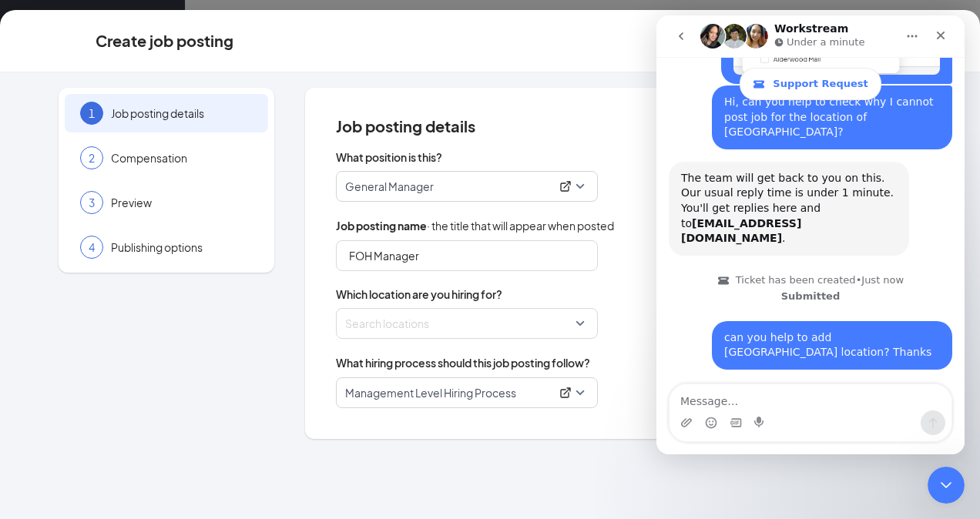
click at [230, 323] on div "1 Job posting details 2 Compensation 3 Preview 4 Publishing options" at bounding box center [167, 263] width 216 height 351
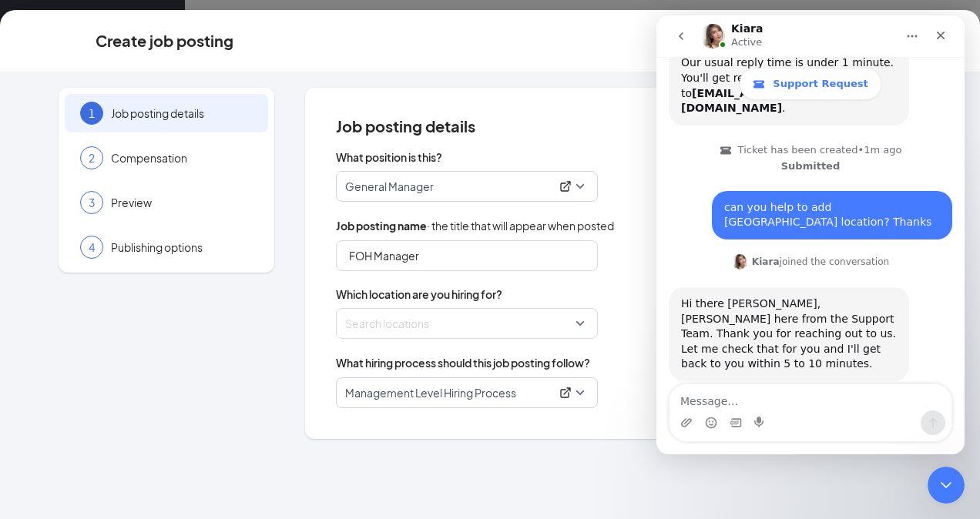
scroll to position [358, 0]
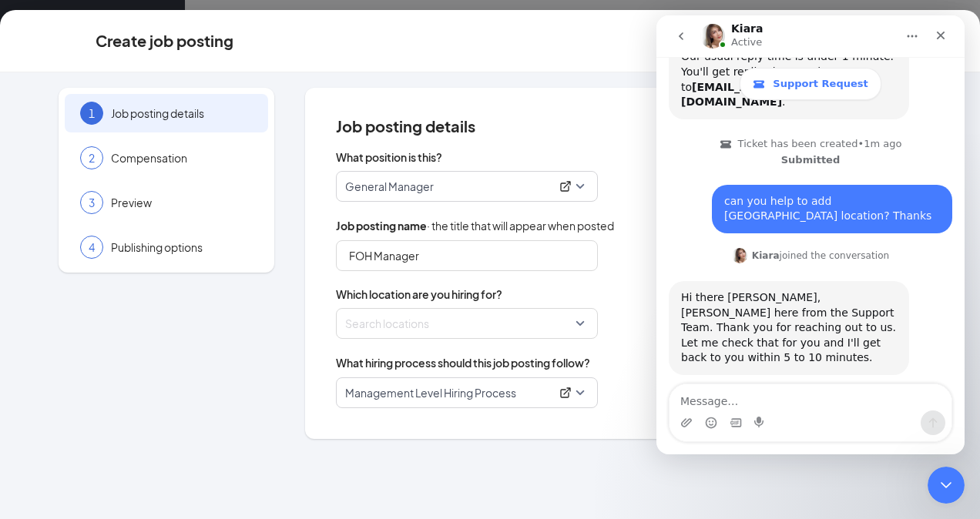
click at [745, 398] on textarea "Message…" at bounding box center [810, 397] width 282 height 26
type textarea "Thanks"
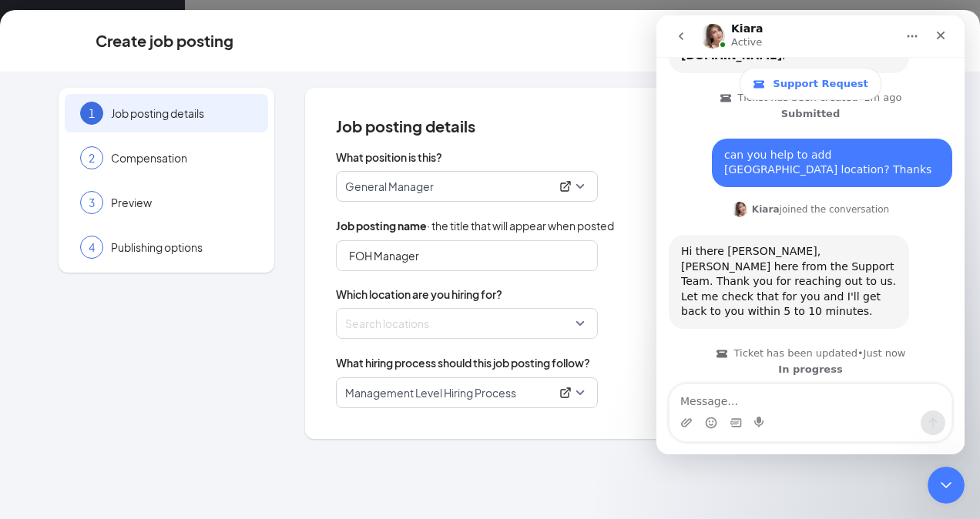
click at [527, 40] on div "Create job posting Cancel Next" at bounding box center [489, 40] width 789 height 31
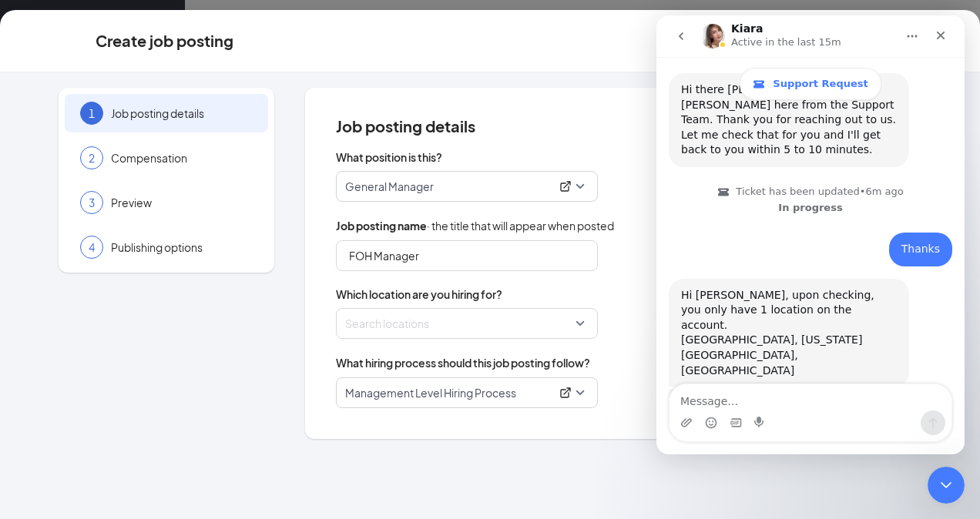
scroll to position [615, 0]
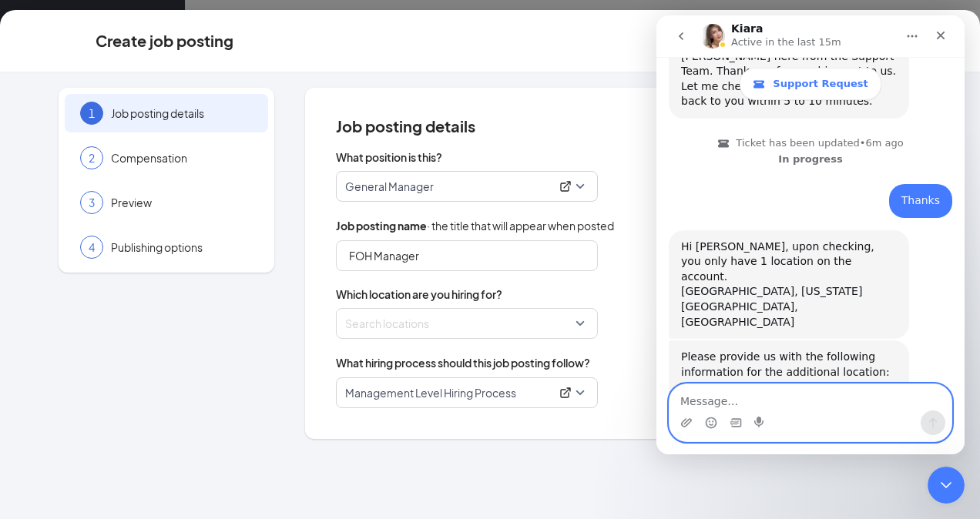
click at [759, 387] on textarea "Message…" at bounding box center [810, 397] width 282 height 26
type textarea "I already provided [DATE]"
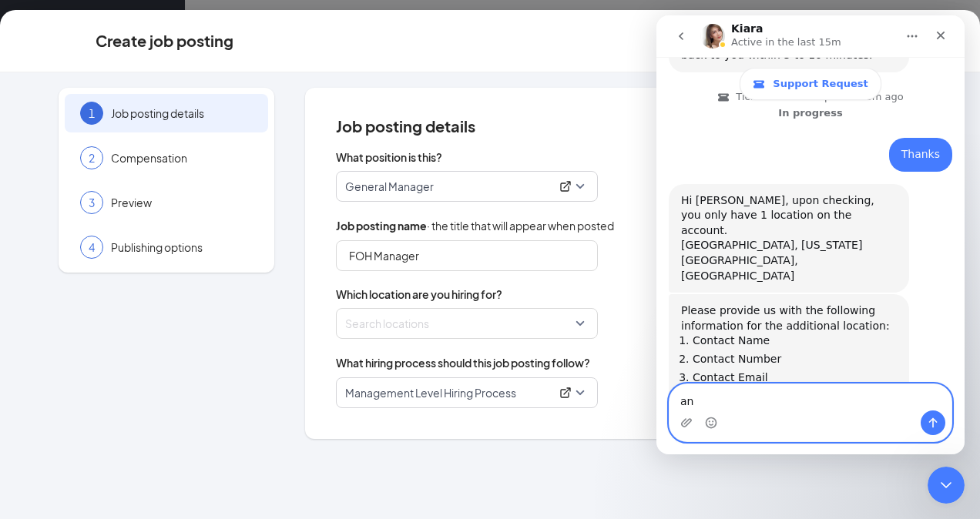
type textarea "a"
type textarea "can you help to check"
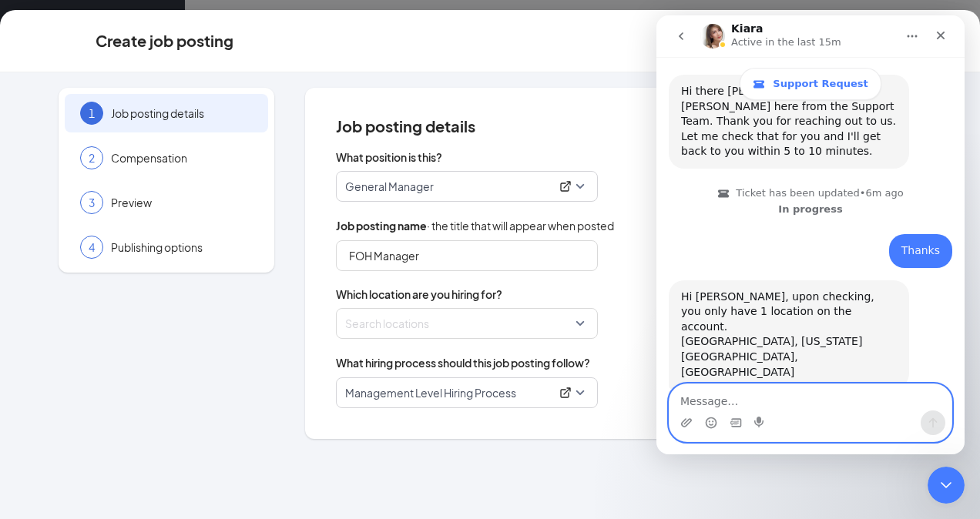
scroll to position [696, 0]
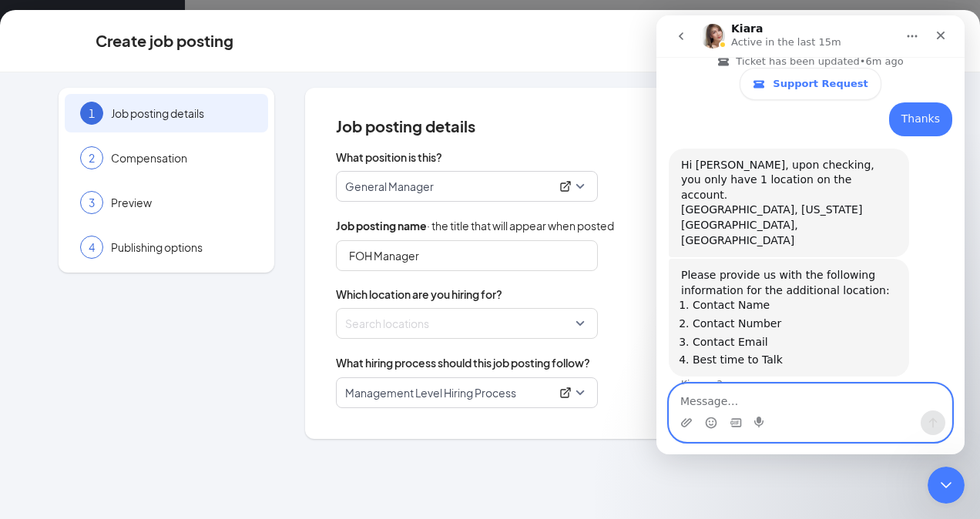
click at [705, 401] on textarea "Message…" at bounding box center [810, 397] width 282 height 26
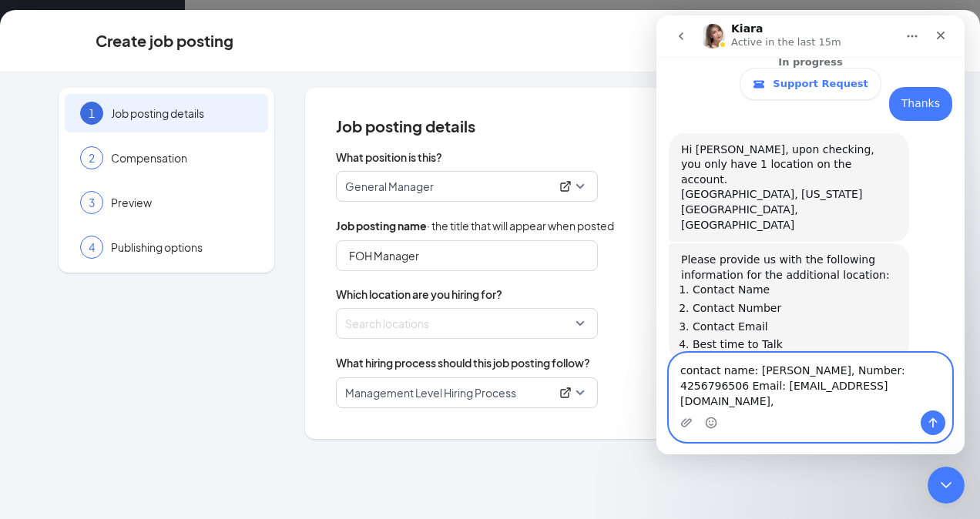
scroll to position [771, 0]
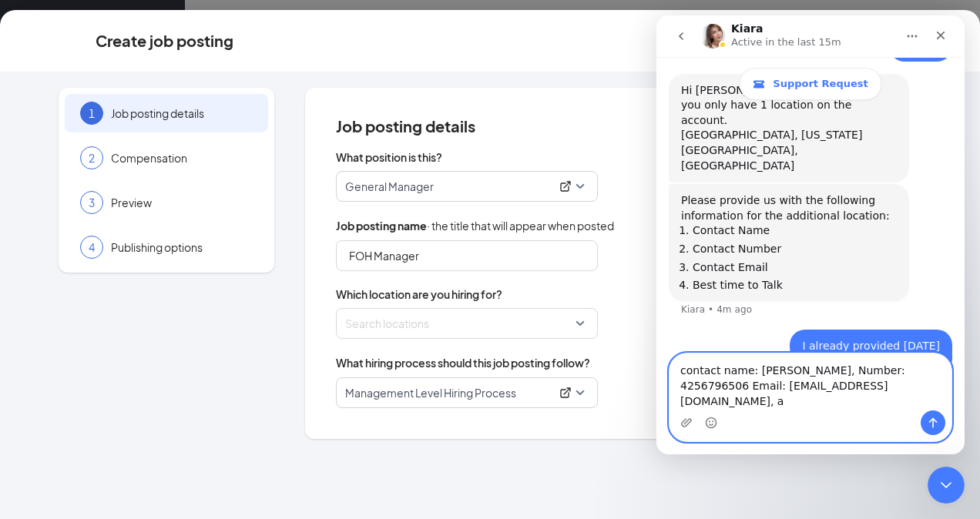
type textarea "contact name: [PERSON_NAME], Number: 4256796506 Email: [EMAIL_ADDRESS][DOMAIN_N…"
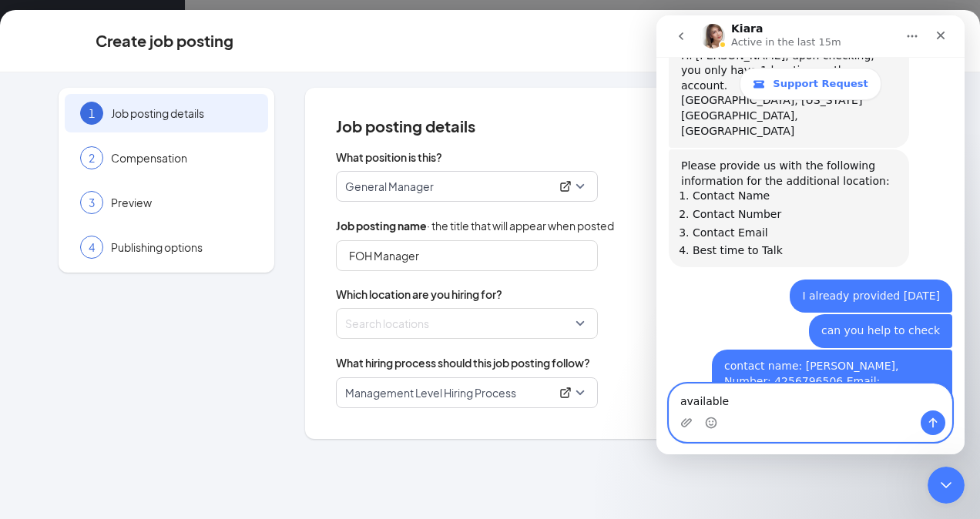
scroll to position [867, 0]
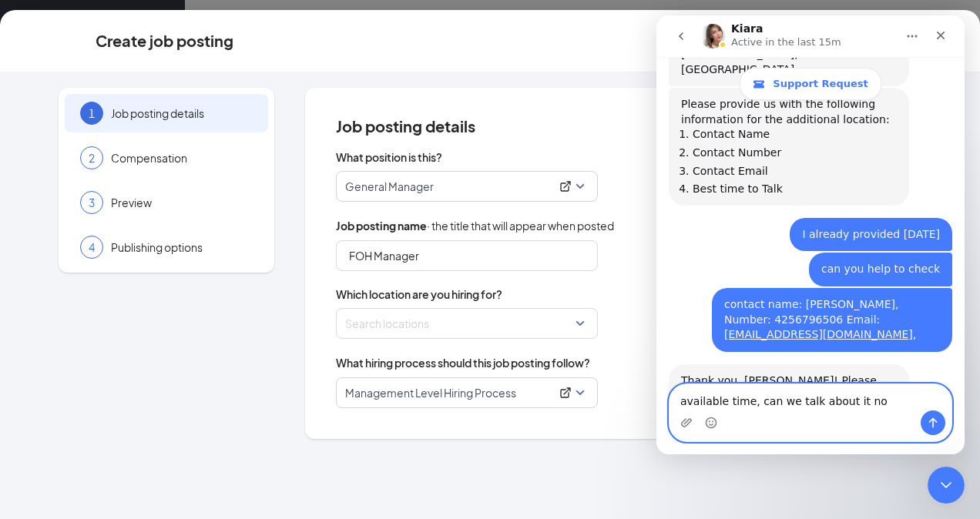
type textarea "available time, can we talk about it now"
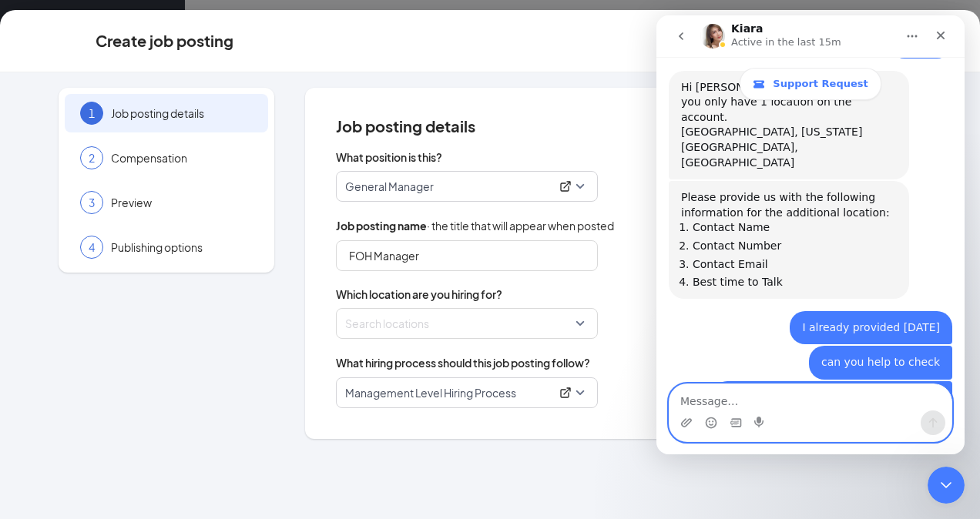
scroll to position [759, 0]
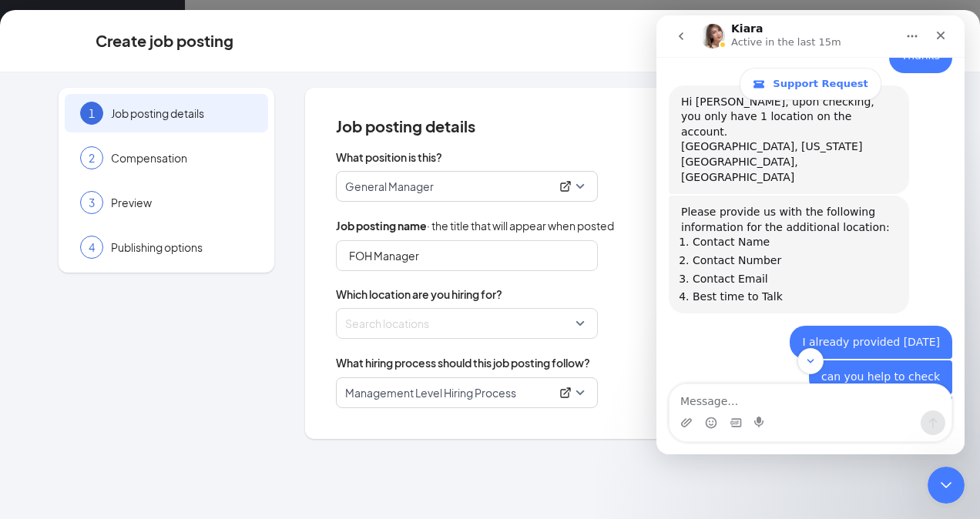
click at [608, 123] on span "Job posting details" at bounding box center [613, 126] width 554 height 15
click at [936, 36] on icon "Close" at bounding box center [940, 35] width 12 height 12
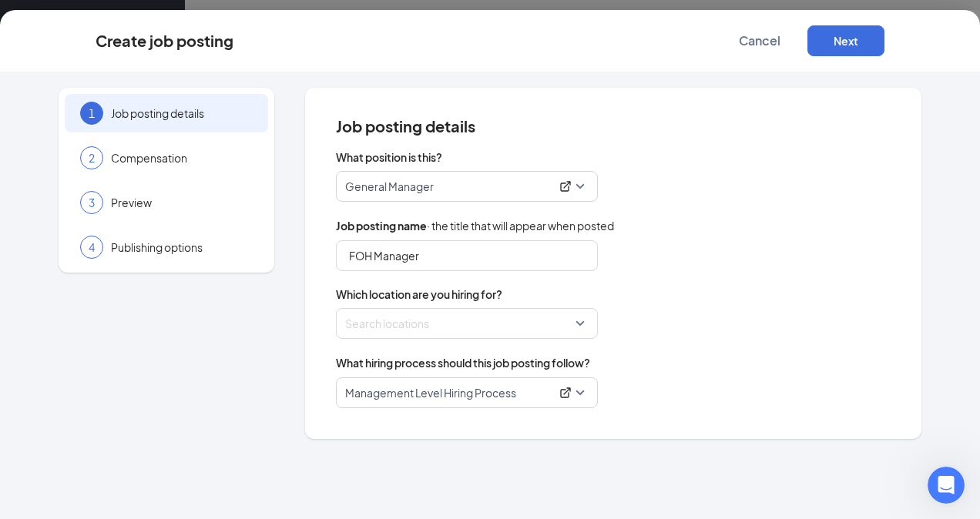
scroll to position [913, 0]
click at [946, 484] on icon "Open Intercom Messenger" at bounding box center [943, 483] width 25 height 25
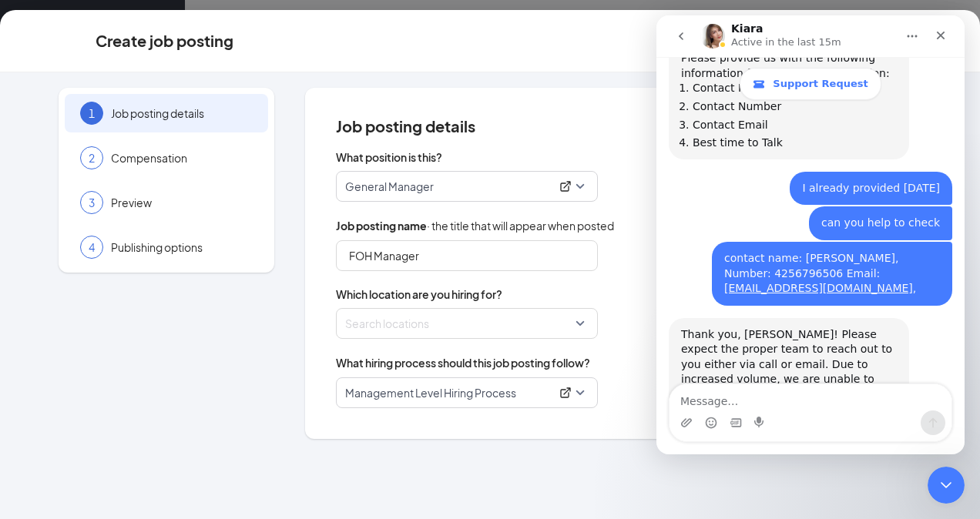
drag, startPoint x: 288, startPoint y: 32, endPoint x: 272, endPoint y: 23, distance: 18.6
click at [288, 32] on div "Create job posting Cancel Next" at bounding box center [489, 40] width 789 height 31
click at [933, 36] on div "Close" at bounding box center [940, 36] width 28 height 28
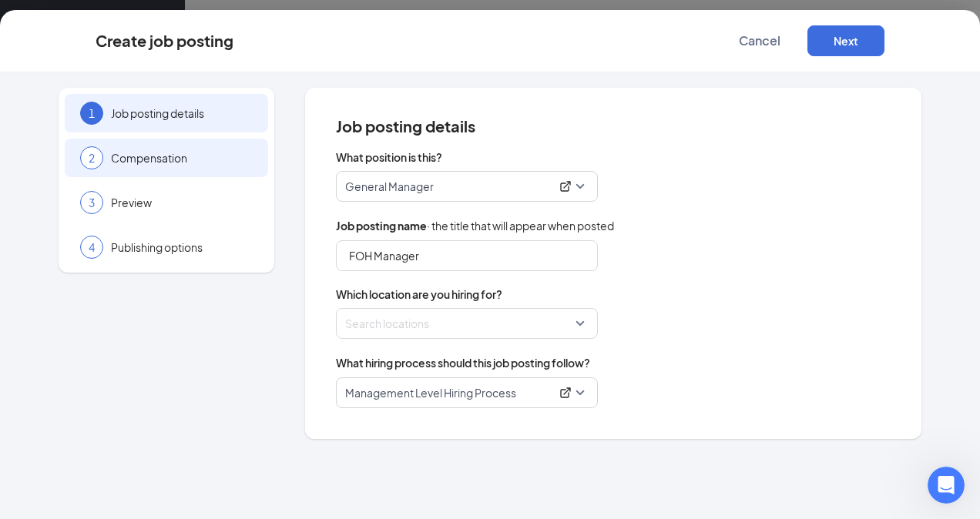
click at [182, 164] on span "Compensation" at bounding box center [182, 157] width 142 height 15
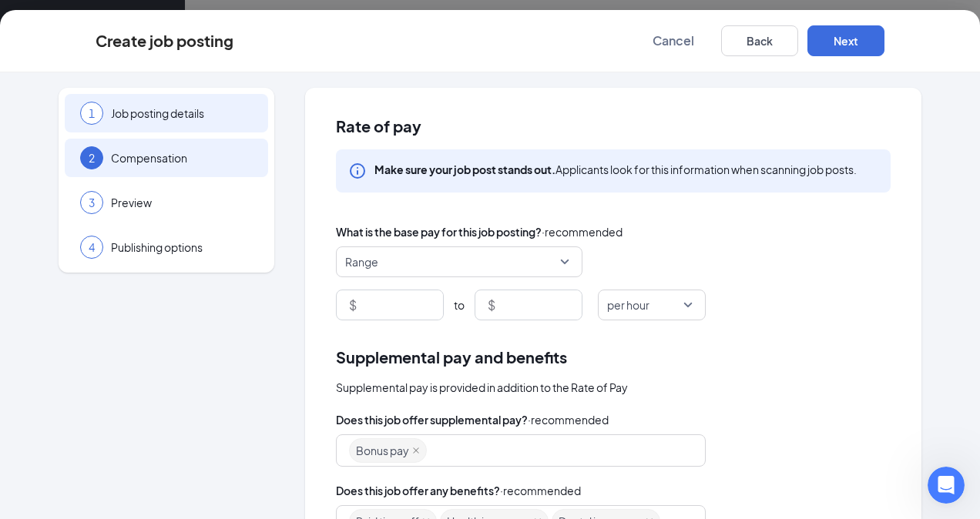
click at [171, 119] on span "Job posting details" at bounding box center [182, 112] width 142 height 15
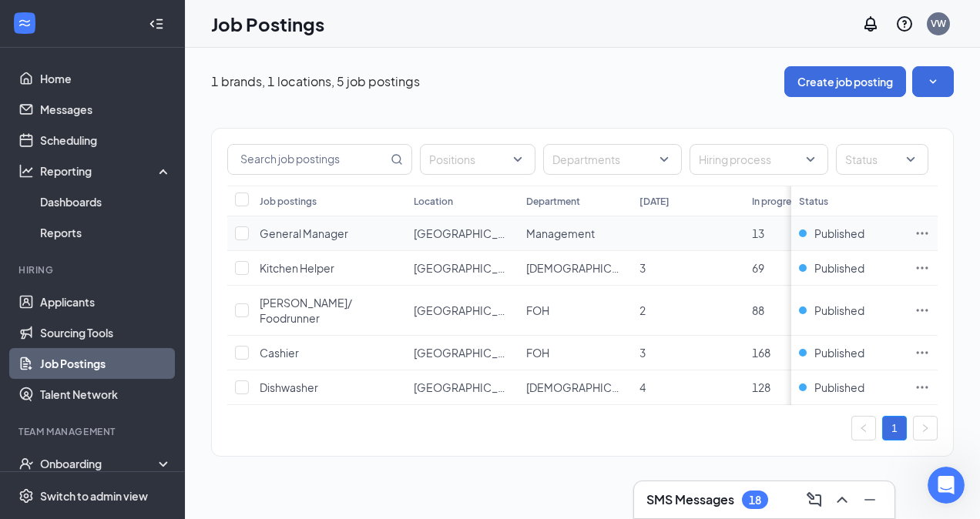
click at [319, 229] on span "General Manager" at bounding box center [304, 233] width 89 height 14
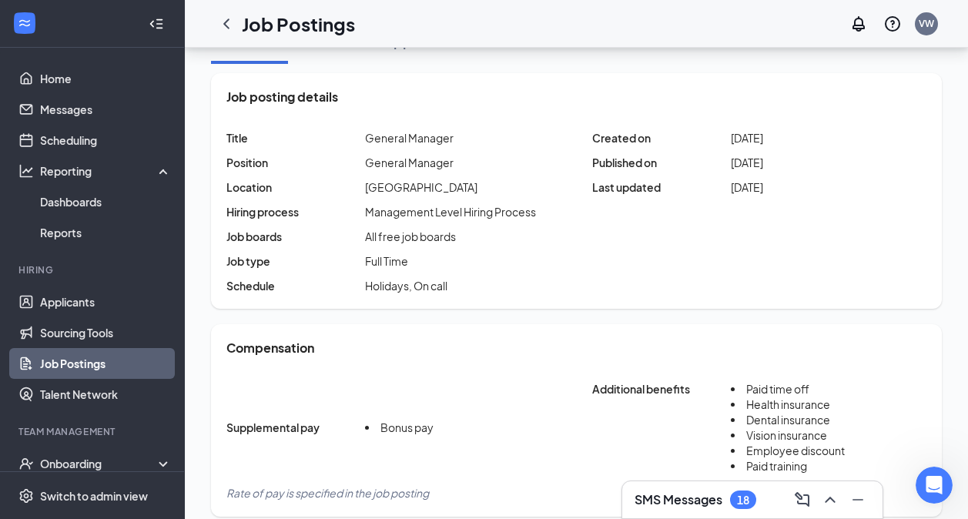
scroll to position [146, 0]
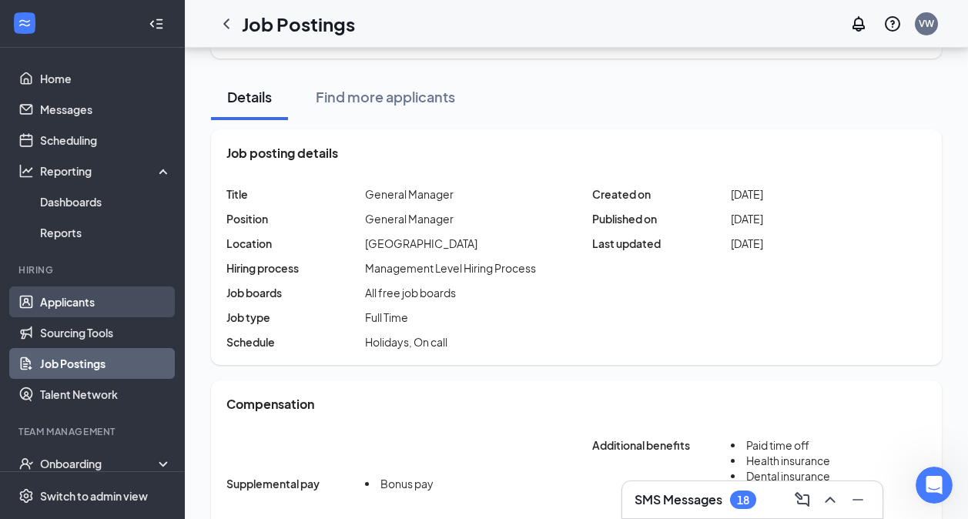
click at [89, 305] on link "Applicants" at bounding box center [106, 301] width 132 height 31
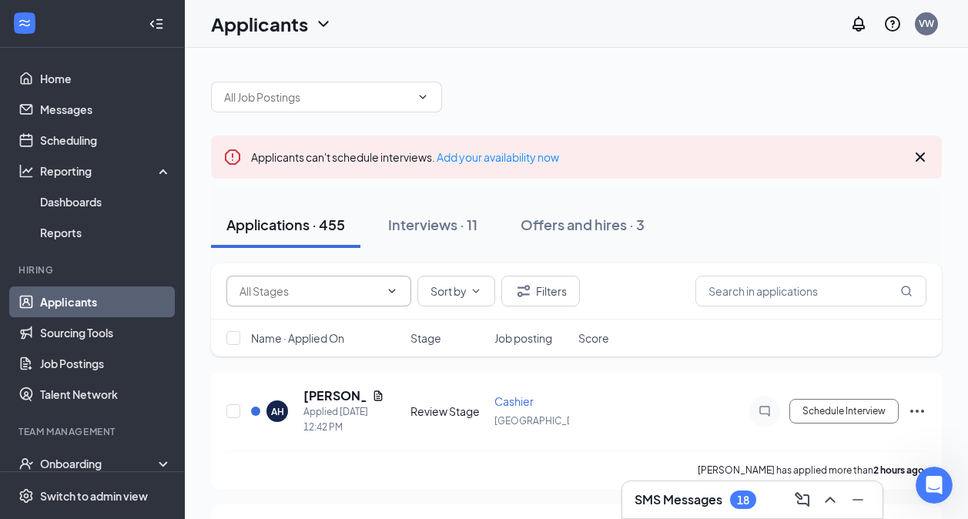
click at [366, 285] on input "text" at bounding box center [309, 291] width 140 height 17
click at [464, 290] on span "Sort by" at bounding box center [448, 291] width 36 height 11
click at [536, 293] on button "Filters" at bounding box center [540, 291] width 79 height 31
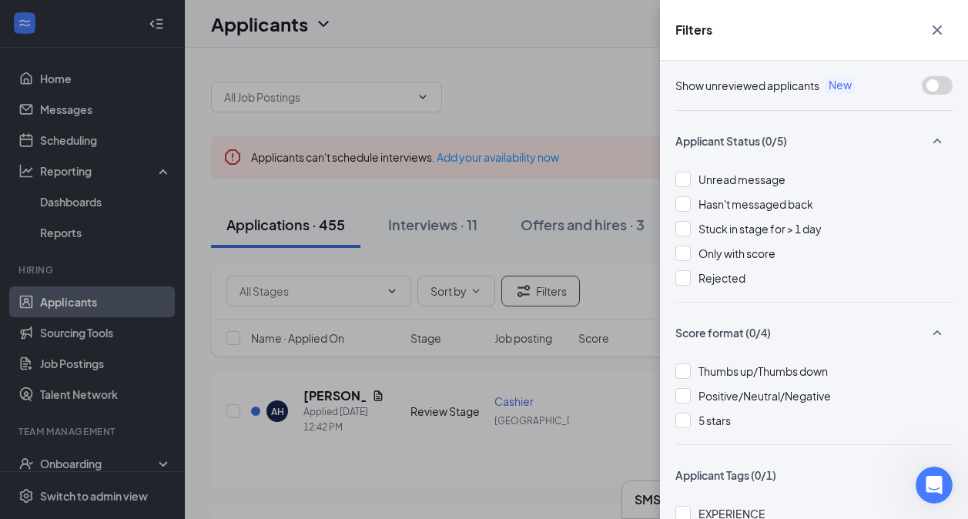
click at [539, 181] on div "Filters Show unreviewed applicants New Applicant Status (0/5) Unread message Ha…" at bounding box center [484, 259] width 968 height 519
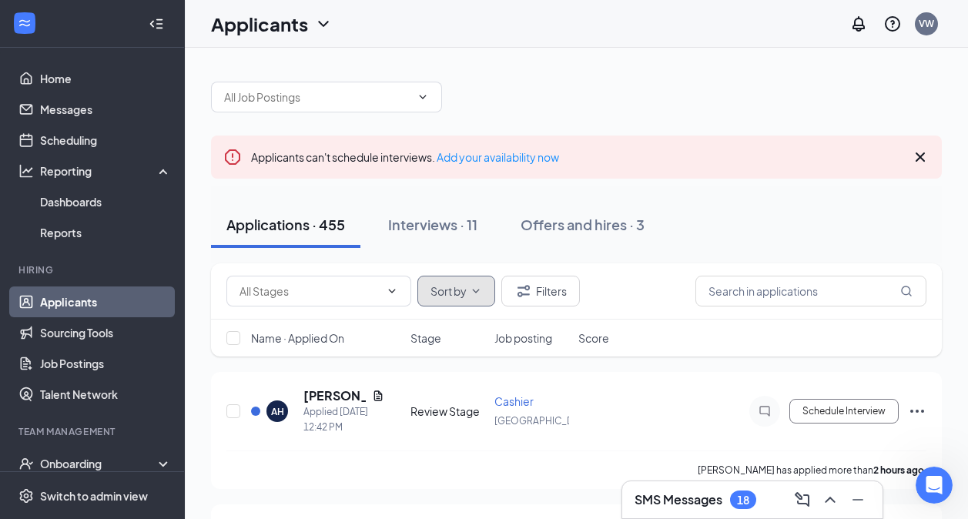
click at [479, 287] on icon "ChevronDown" at bounding box center [476, 291] width 12 height 12
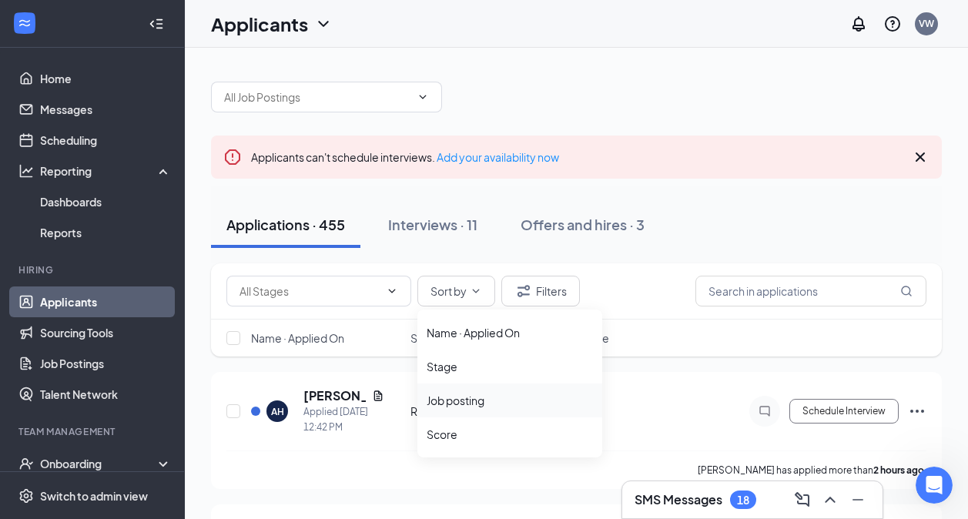
click at [484, 404] on div "Job posting" at bounding box center [510, 400] width 166 height 15
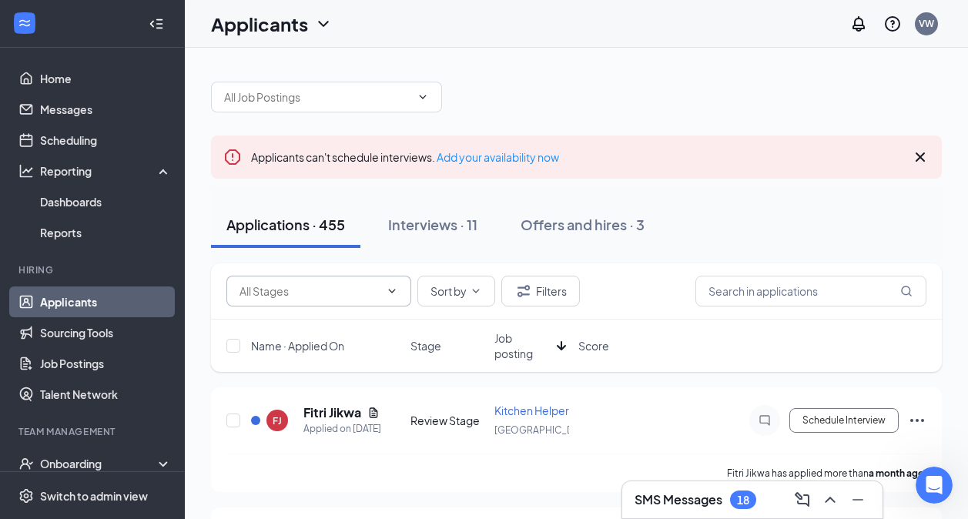
click at [388, 285] on icon "ChevronDown" at bounding box center [392, 291] width 12 height 12
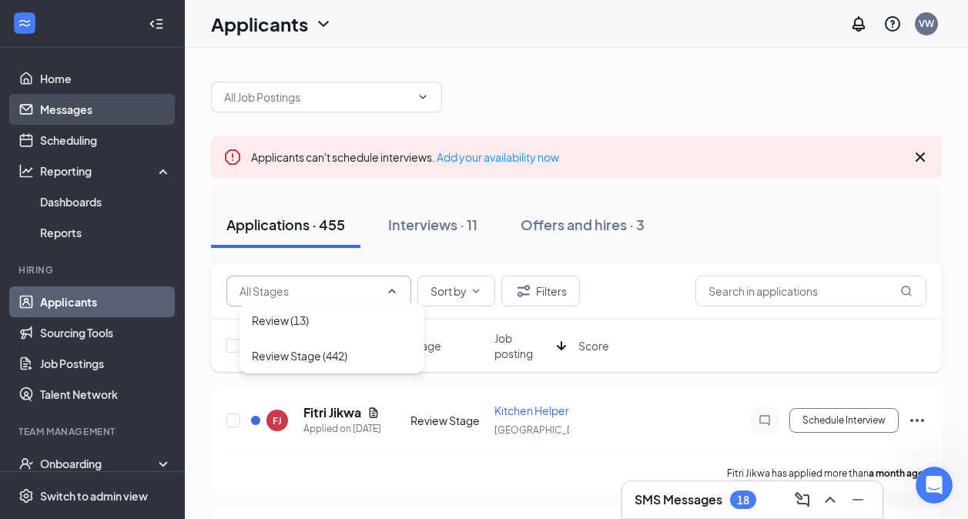
drag, startPoint x: 100, startPoint y: 109, endPoint x: 96, endPoint y: 116, distance: 8.6
click at [100, 109] on link "Messages" at bounding box center [106, 109] width 132 height 31
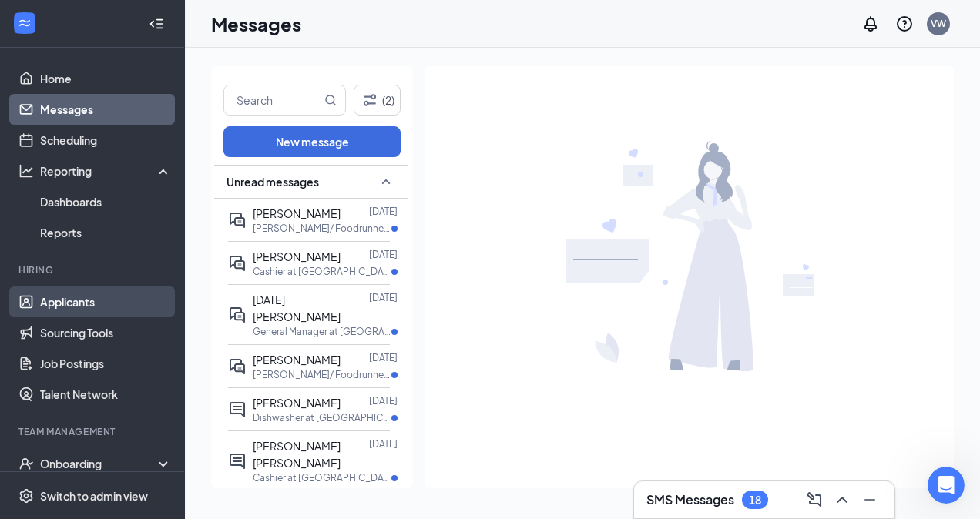
click at [82, 305] on link "Applicants" at bounding box center [106, 301] width 132 height 31
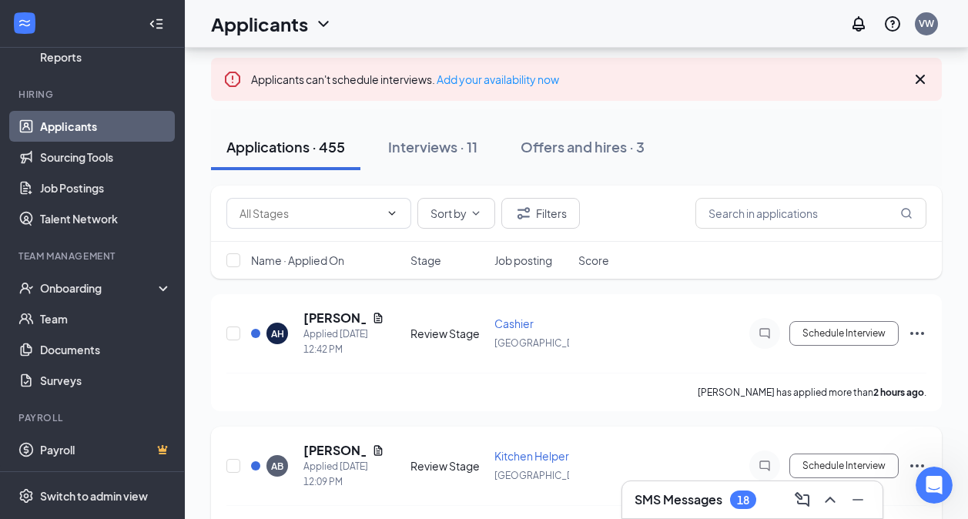
scroll to position [77, 0]
click at [387, 206] on span at bounding box center [318, 214] width 185 height 31
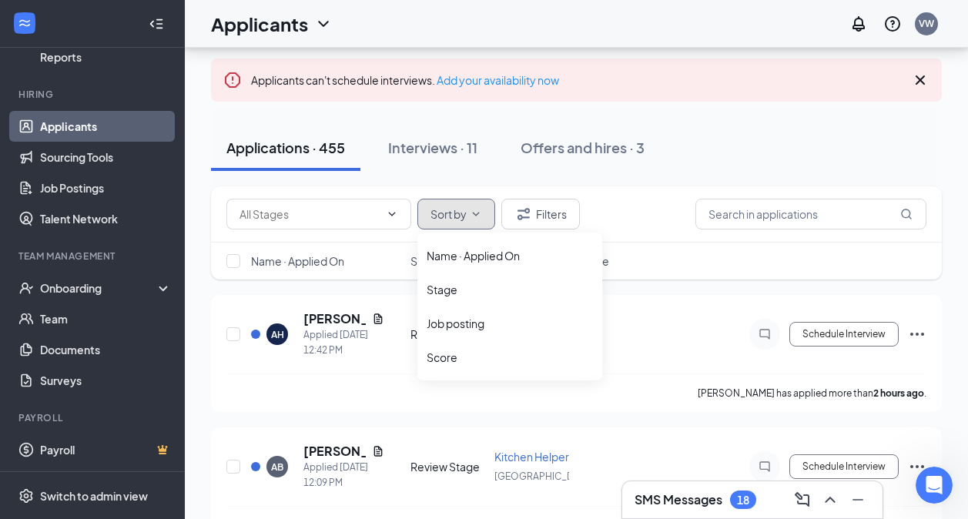
click at [466, 212] on span "Sort by" at bounding box center [448, 214] width 36 height 11
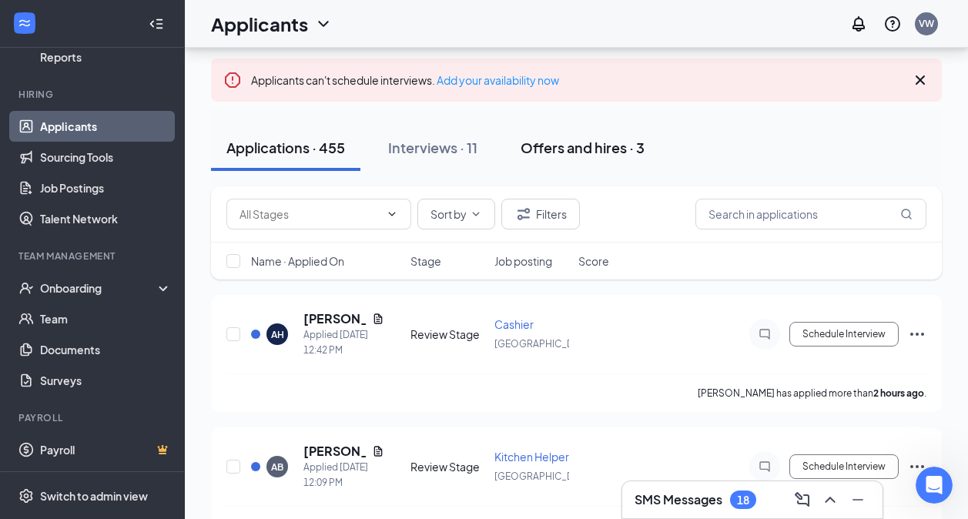
click at [554, 146] on div "Offers and hires · 3" at bounding box center [583, 147] width 124 height 19
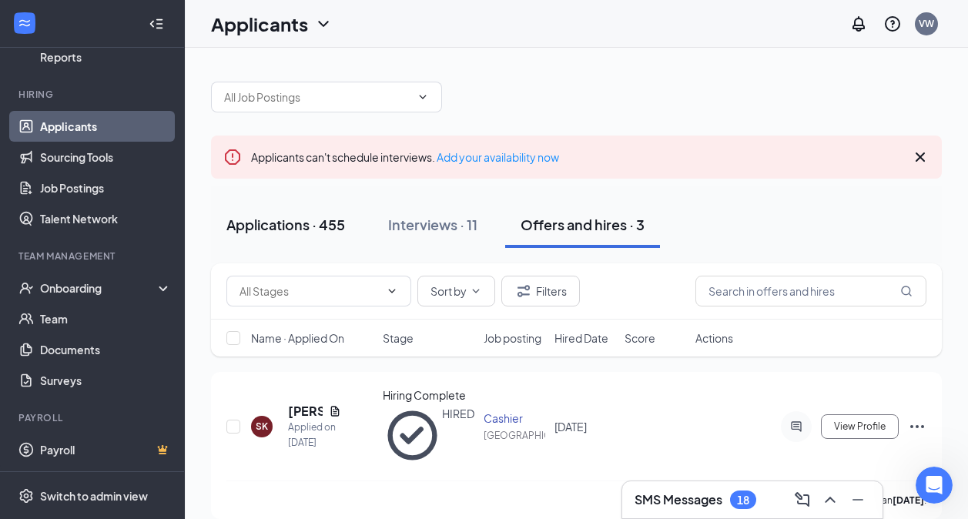
click at [296, 224] on div "Applications · 455" at bounding box center [285, 224] width 119 height 19
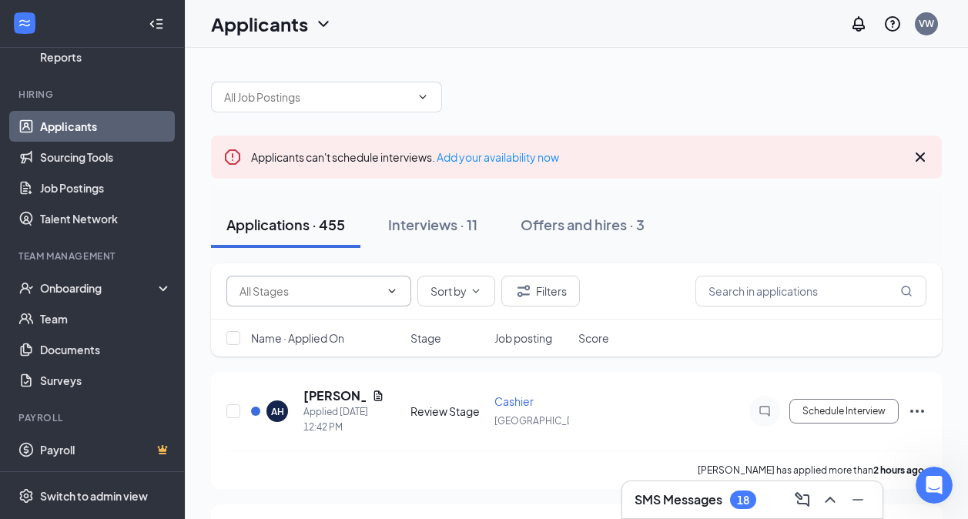
click at [378, 282] on span at bounding box center [318, 291] width 185 height 31
click at [370, 94] on input "text" at bounding box center [317, 97] width 186 height 17
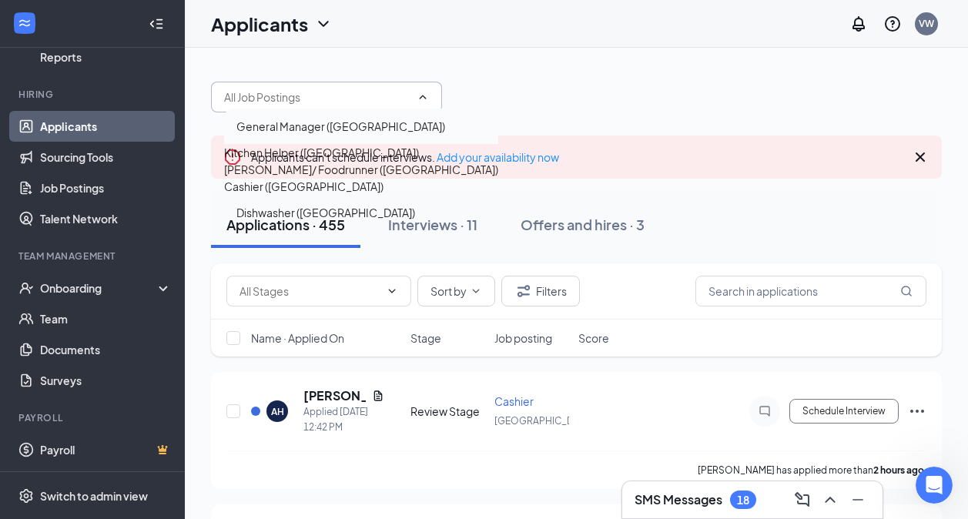
click at [364, 132] on div "General Manager ([GEOGRAPHIC_DATA])" at bounding box center [340, 126] width 209 height 17
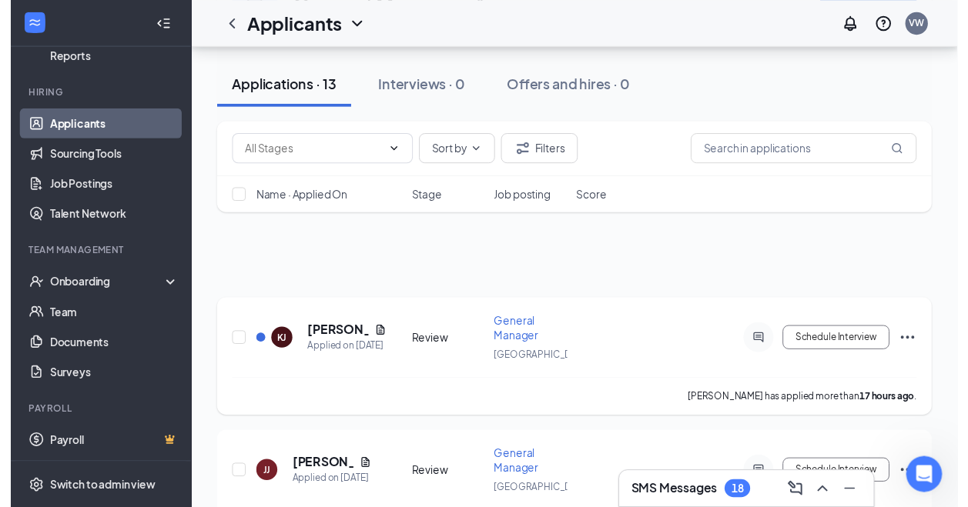
scroll to position [308, 0]
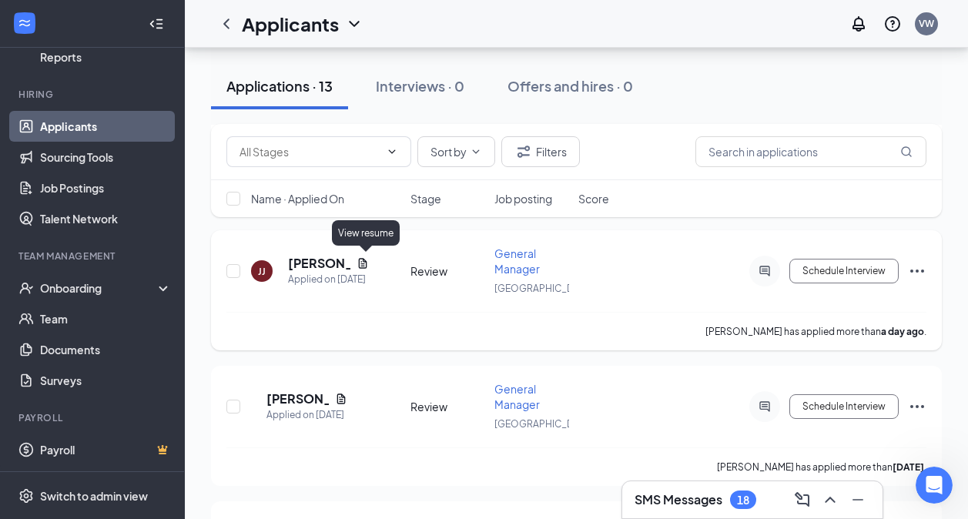
click at [360, 257] on icon "Document" at bounding box center [363, 263] width 12 height 12
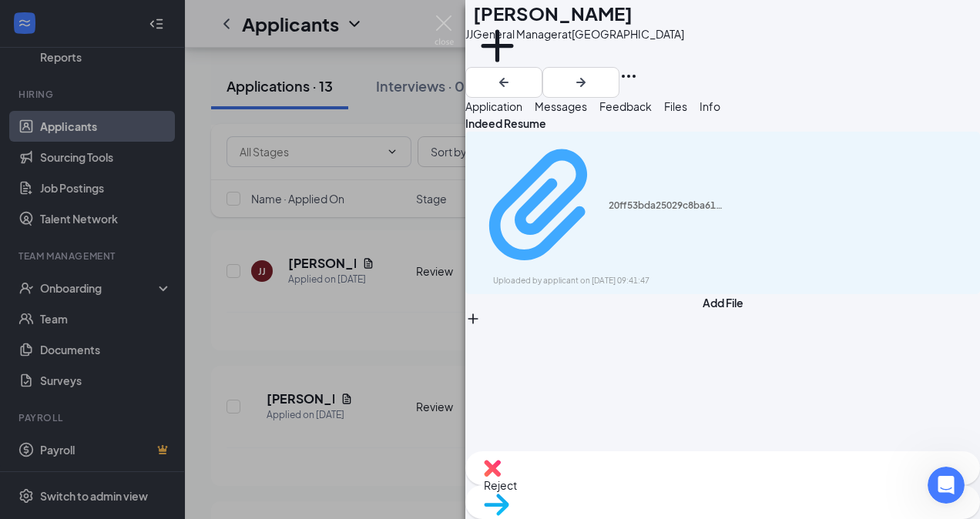
click at [615, 275] on div "Uploaded by applicant on [DATE] 09:41:47" at bounding box center [608, 281] width 231 height 12
click at [441, 17] on img at bounding box center [443, 30] width 19 height 30
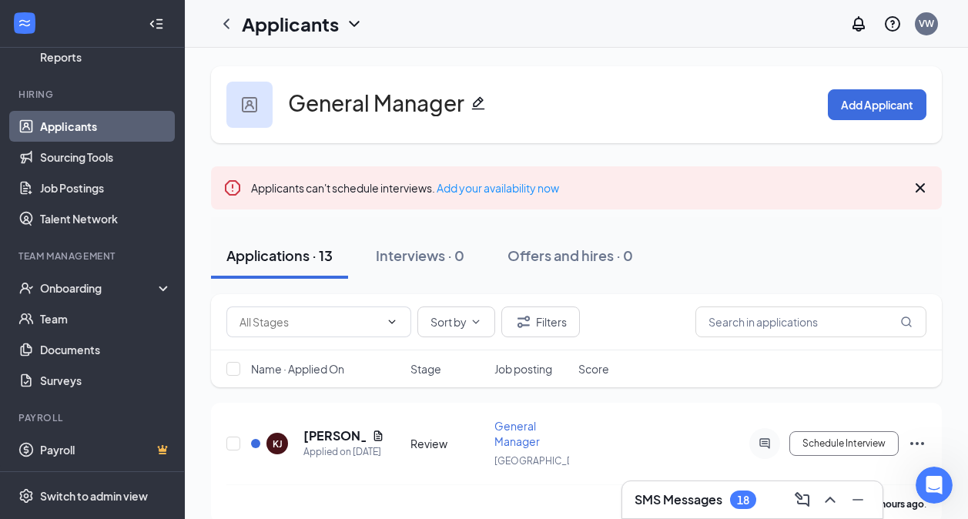
scroll to position [913, 0]
click at [102, 132] on link "Applicants" at bounding box center [106, 126] width 132 height 31
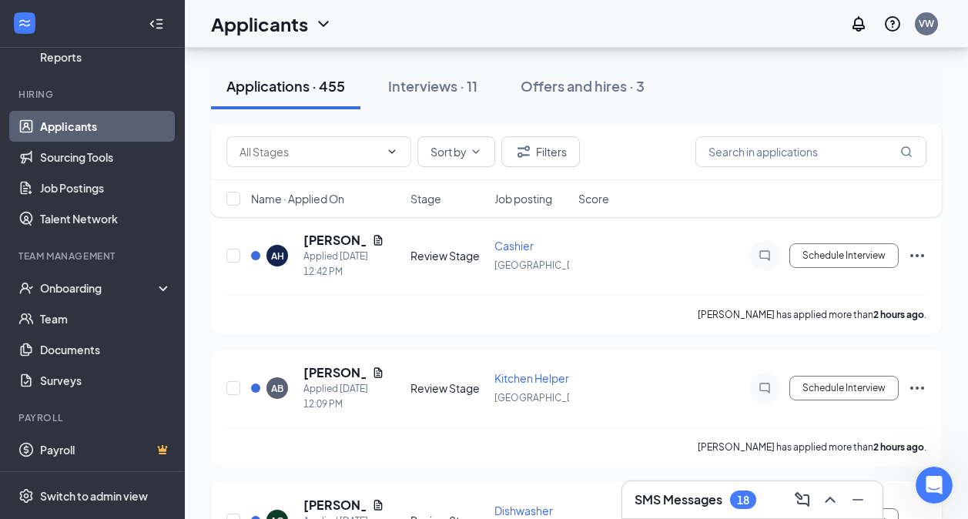
scroll to position [77, 0]
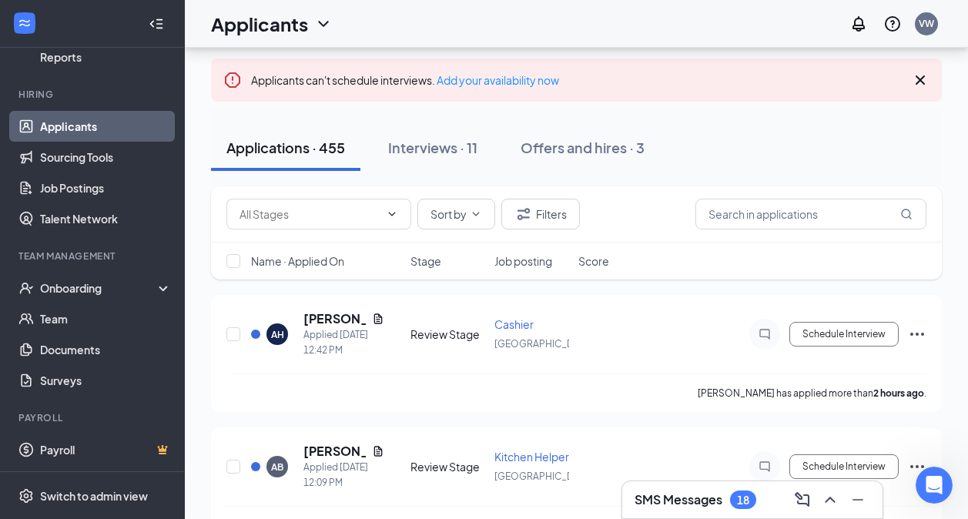
click at [700, 489] on div "SMS Messages 18" at bounding box center [753, 499] width 236 height 25
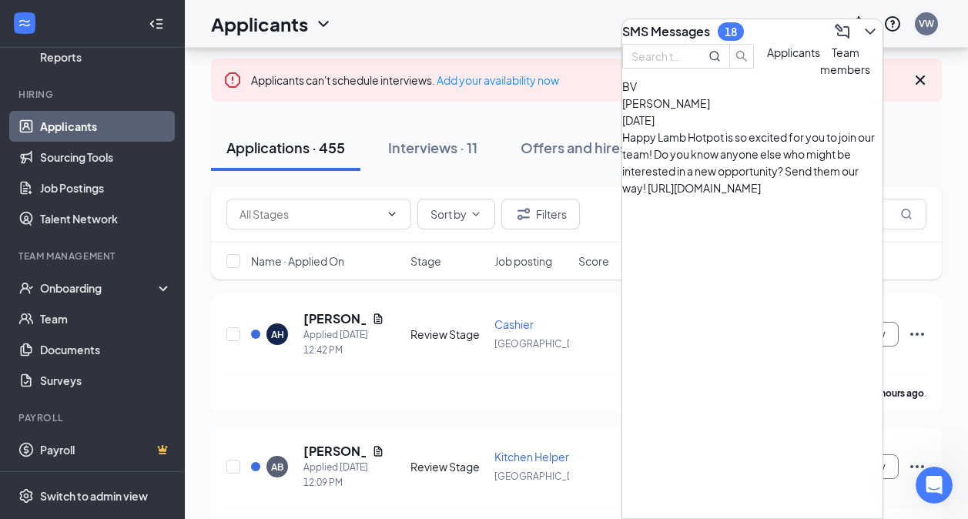
drag, startPoint x: 941, startPoint y: 143, endPoint x: 920, endPoint y: 26, distance: 118.9
click at [937, 121] on div "Applications · 455 Interviews · 11 Offers and hires · 3" at bounding box center [576, 147] width 731 height 77
drag, startPoint x: 929, startPoint y: 481, endPoint x: 927, endPoint y: 467, distance: 14.7
click at [928, 481] on icon "Open Intercom Messenger" at bounding box center [931, 483] width 25 height 25
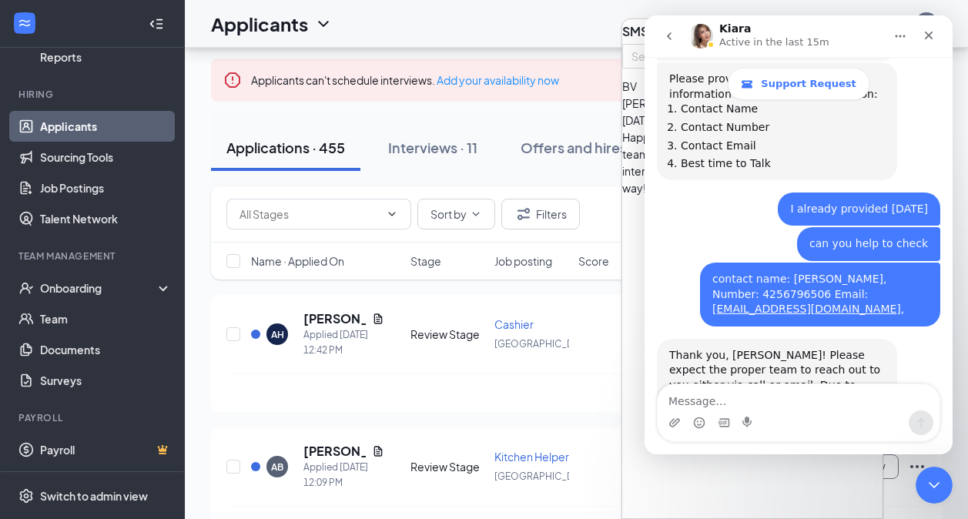
scroll to position [913, 0]
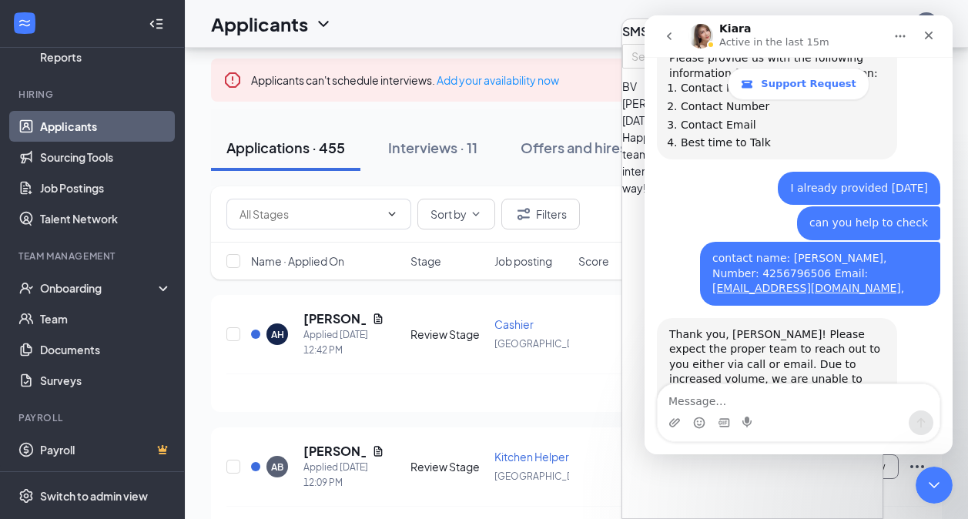
click at [551, 20] on div "Applicants VW" at bounding box center [576, 24] width 783 height 48
click at [429, 35] on div "Applicants VW" at bounding box center [576, 24] width 783 height 48
click at [394, 123] on div "Applications · 455 Interviews · 11 Offers and hires · 3" at bounding box center [576, 147] width 731 height 77
drag, startPoint x: 919, startPoint y: 40, endPoint x: 1559, endPoint y: 54, distance: 639.3
click at [919, 40] on div "Close" at bounding box center [929, 36] width 28 height 28
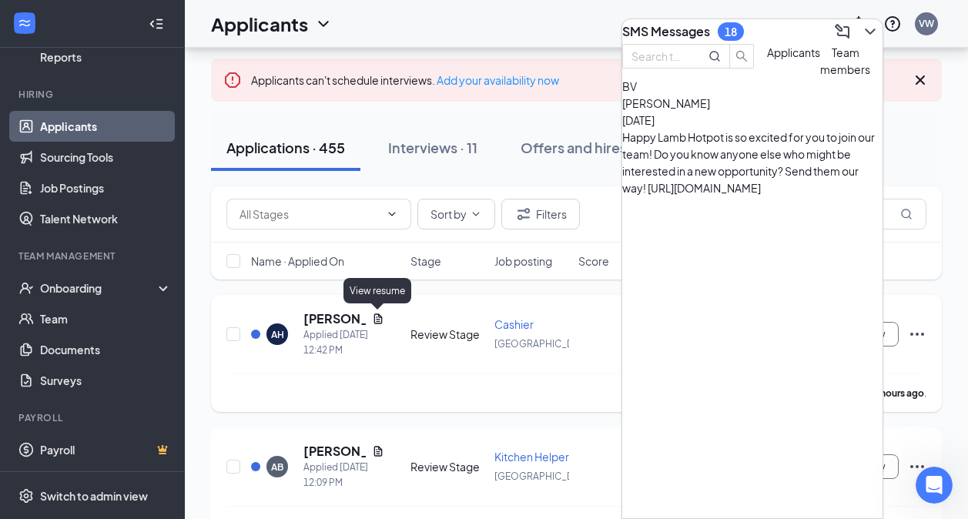
click at [377, 320] on icon "Document" at bounding box center [377, 318] width 8 height 10
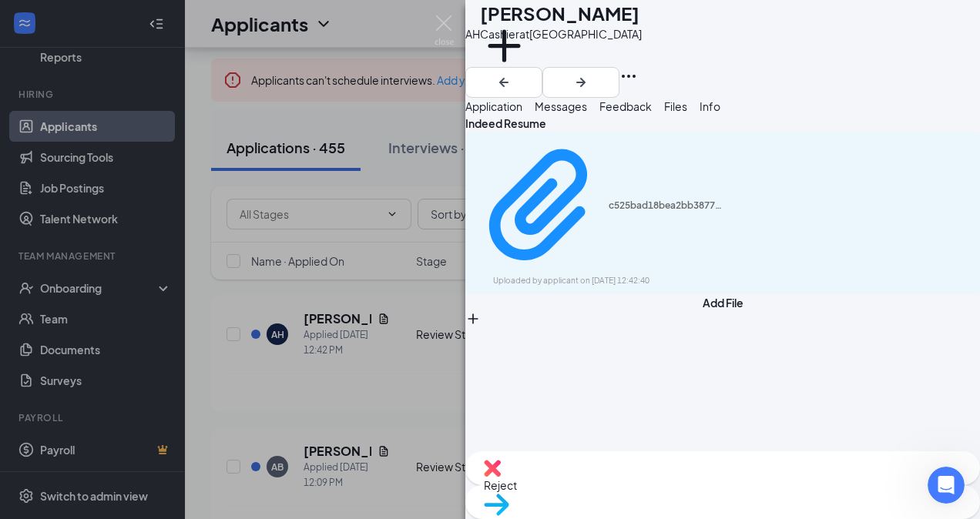
click at [590, 233] on div "c525bad18bea2bb3877535ccccd7ebb8.pdf Uploaded by applicant on [DATE] 12:42:40" at bounding box center [722, 213] width 514 height 162
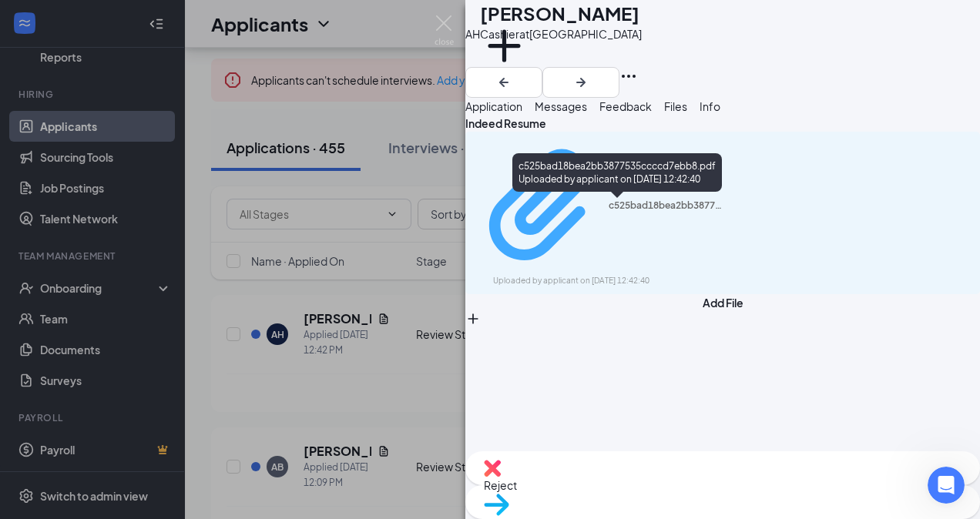
click at [596, 275] on div "Uploaded by applicant on [DATE] 12:42:40" at bounding box center [608, 281] width 231 height 12
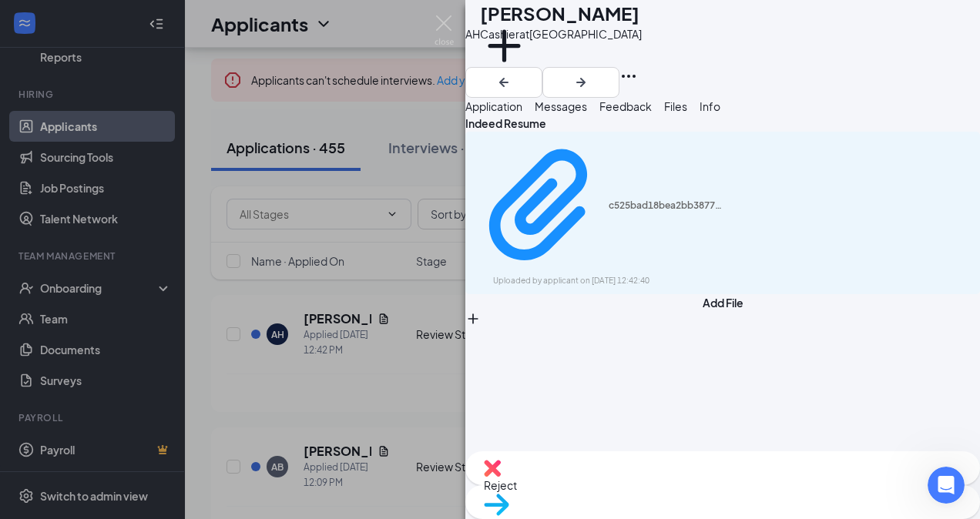
click at [401, 395] on div "AH [PERSON_NAME] at [GEOGRAPHIC_DATA] Add a tag Application Messages Feedback F…" at bounding box center [490, 259] width 980 height 519
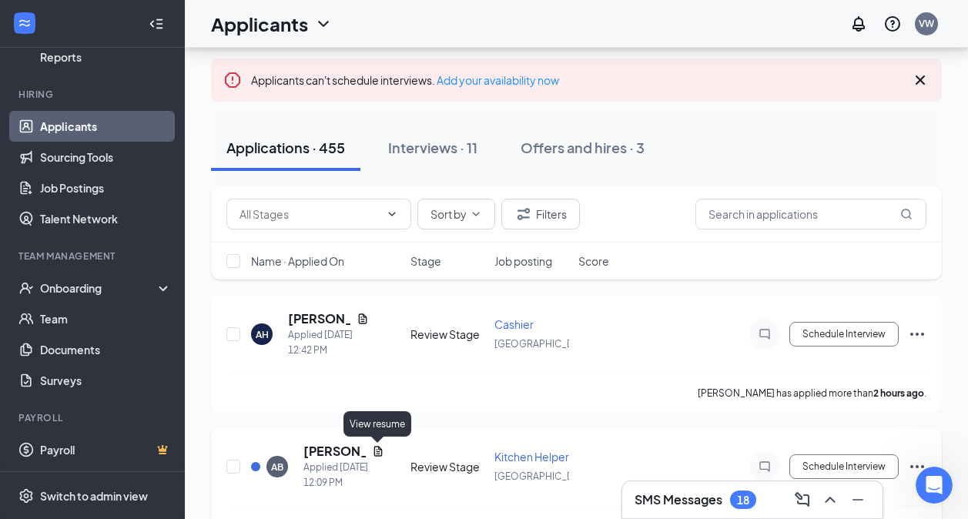
click at [374, 454] on icon "Document" at bounding box center [377, 451] width 8 height 10
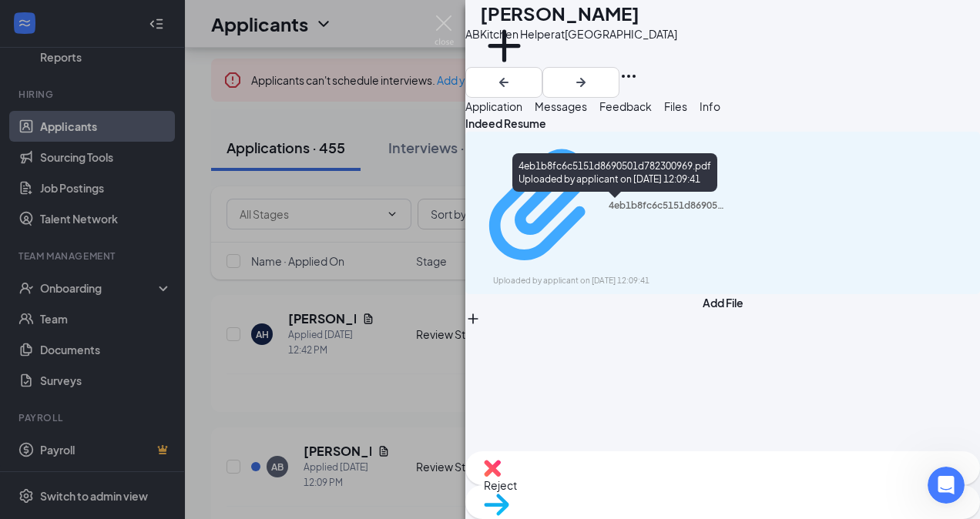
click at [663, 275] on div "Uploaded by applicant on [DATE] 12:09:41" at bounding box center [608, 281] width 231 height 12
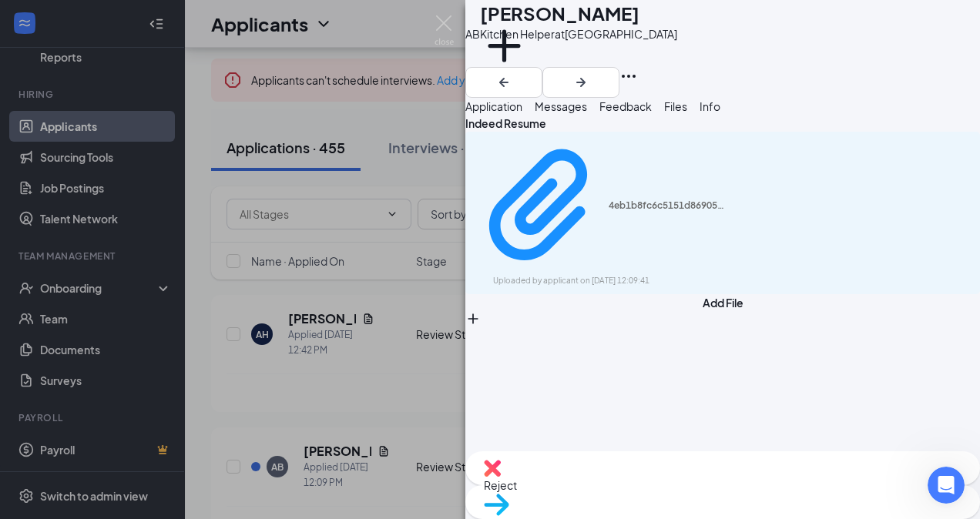
click at [387, 395] on div "AB [PERSON_NAME] Kitchen Helper at [GEOGRAPHIC_DATA] Add a tag Application Mess…" at bounding box center [490, 259] width 980 height 519
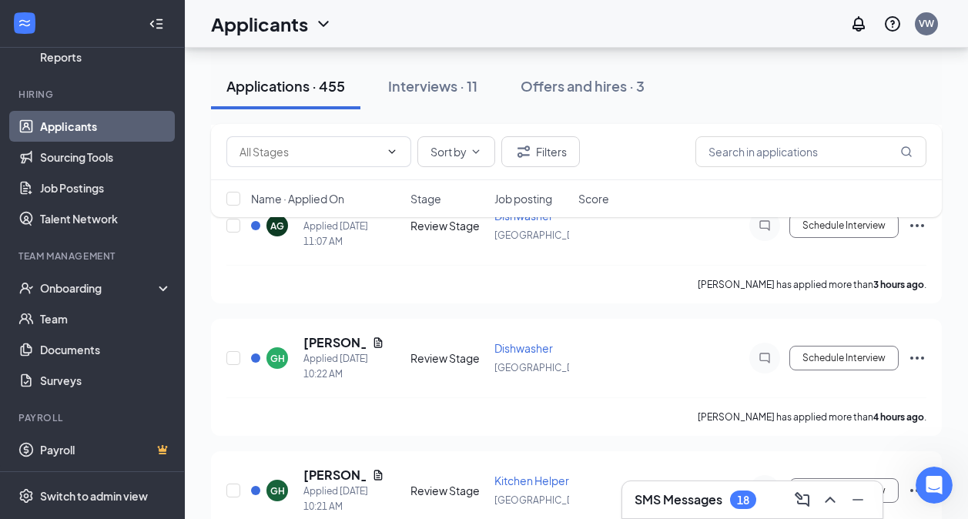
scroll to position [539, 0]
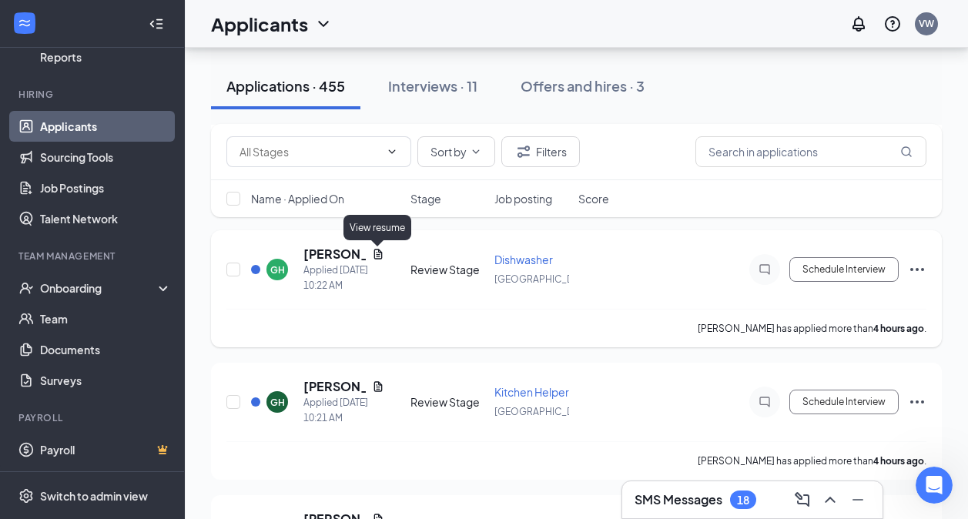
click at [376, 257] on icon "Document" at bounding box center [378, 254] width 12 height 12
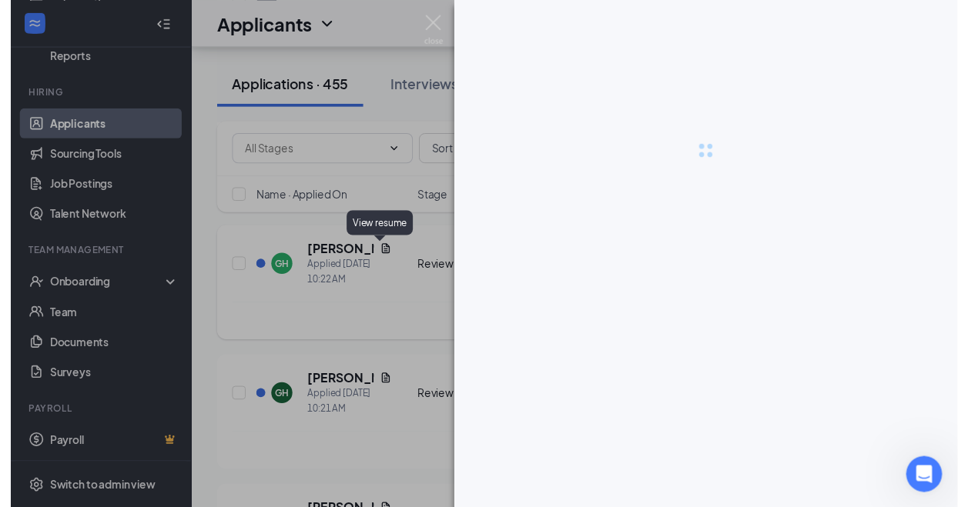
scroll to position [538, 0]
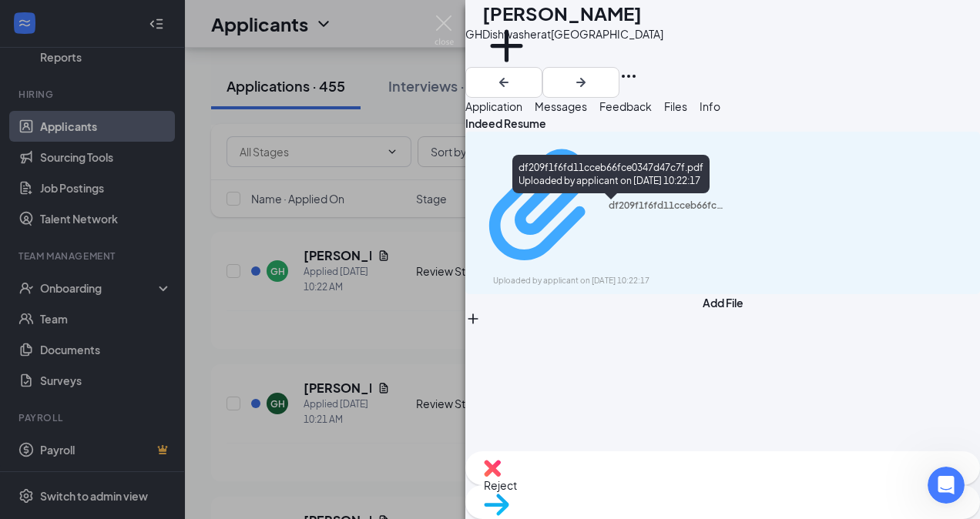
click at [608, 204] on div "df209f1f6fd11cceb66fce0347d47c7f.pdf" at bounding box center [666, 205] width 116 height 12
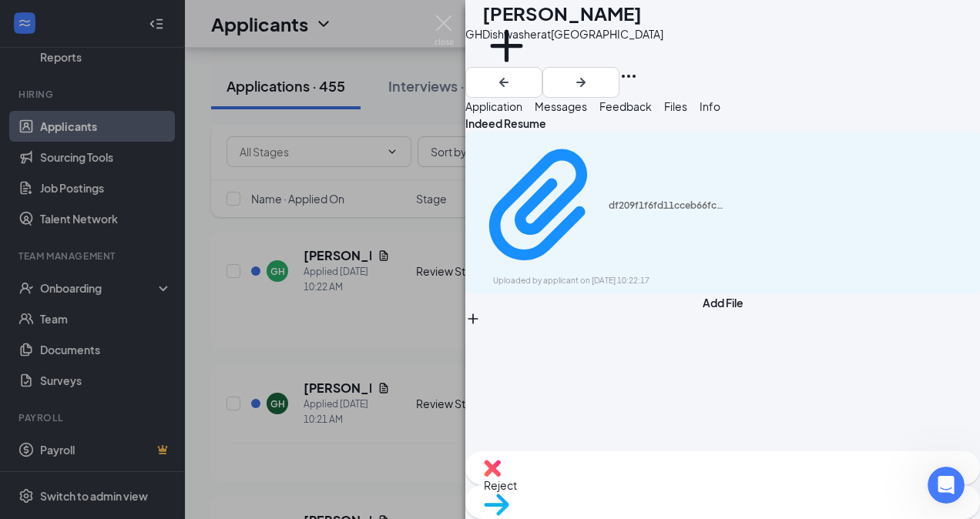
click at [383, 345] on div "GH [PERSON_NAME] Dishwasher at [GEOGRAPHIC_DATA] Add a tag Application Messages…" at bounding box center [490, 259] width 980 height 519
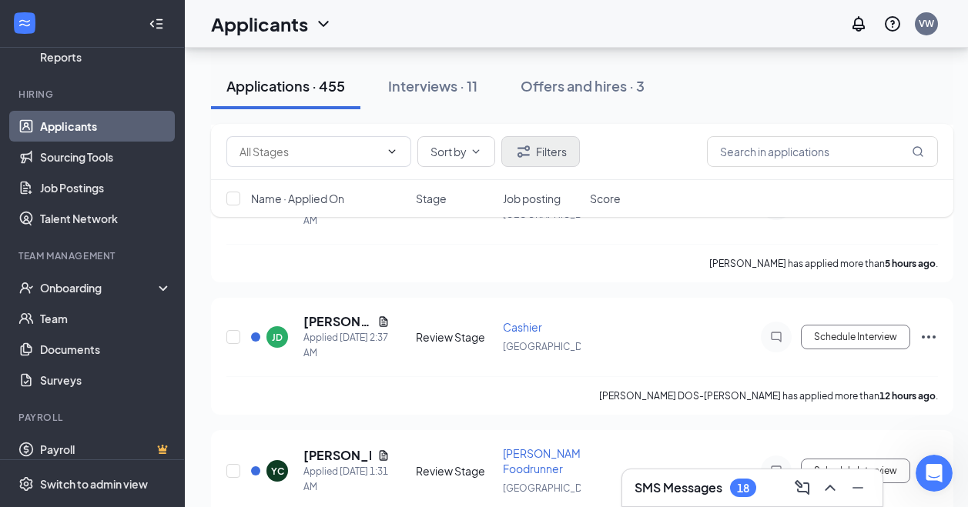
scroll to position [923, 0]
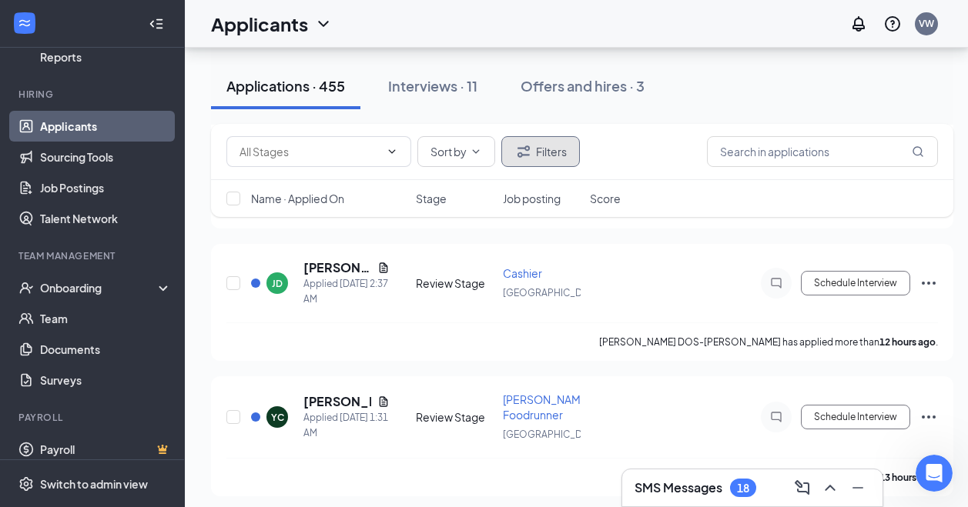
click at [559, 159] on button "Filters" at bounding box center [540, 151] width 79 height 31
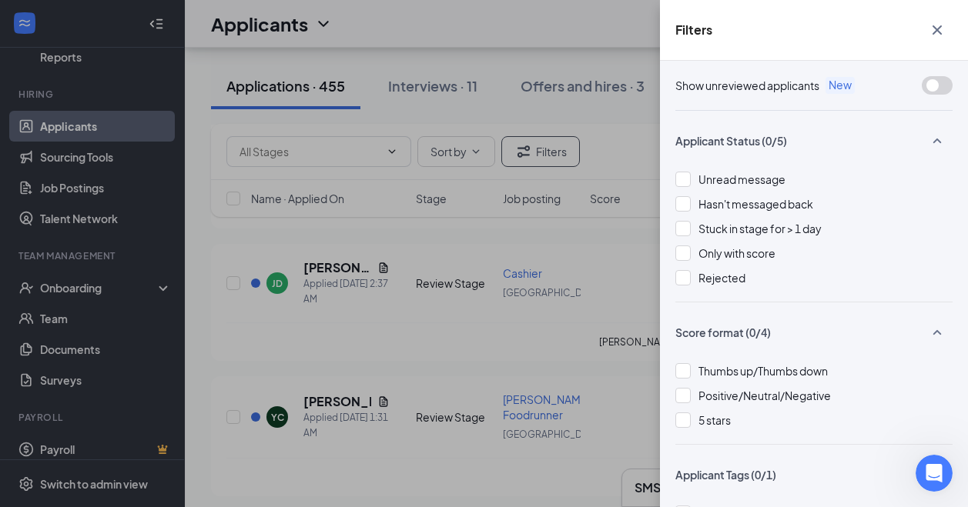
click at [563, 1] on div "Filters Show unreviewed applicants New Applicant Status (0/5) Unread message Ha…" at bounding box center [484, 253] width 968 height 507
